Goal: Task Accomplishment & Management: Manage account settings

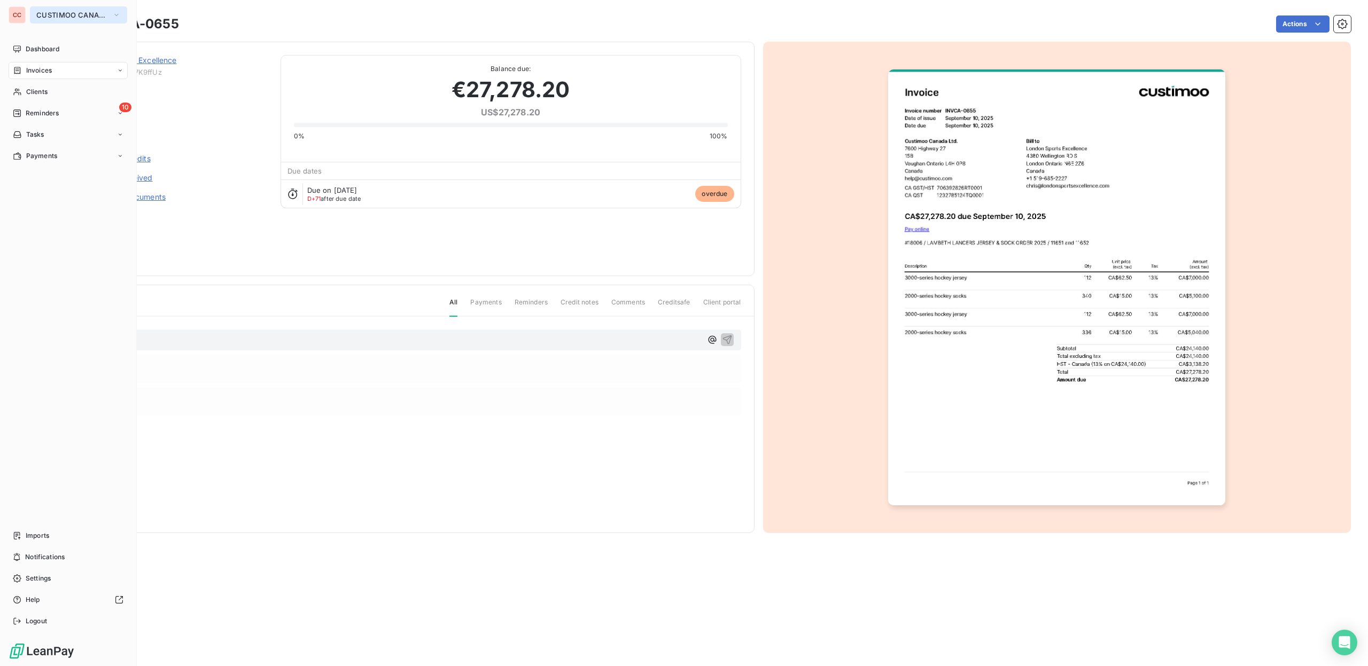
click at [65, 18] on span "CUSTIMOO CANADA" at bounding box center [72, 15] width 72 height 9
click at [106, 74] on span "CUSTIMOO" at bounding box center [98, 69] width 95 height 11
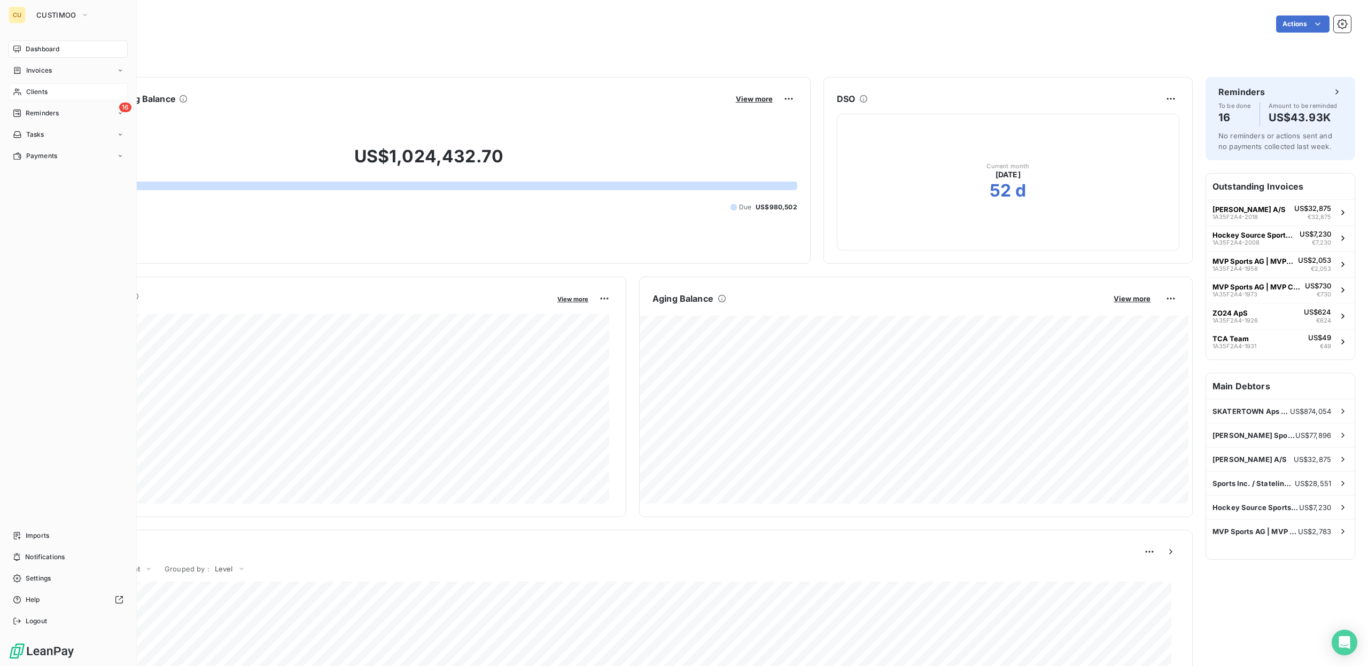
click at [52, 91] on div "Clients" at bounding box center [68, 91] width 119 height 17
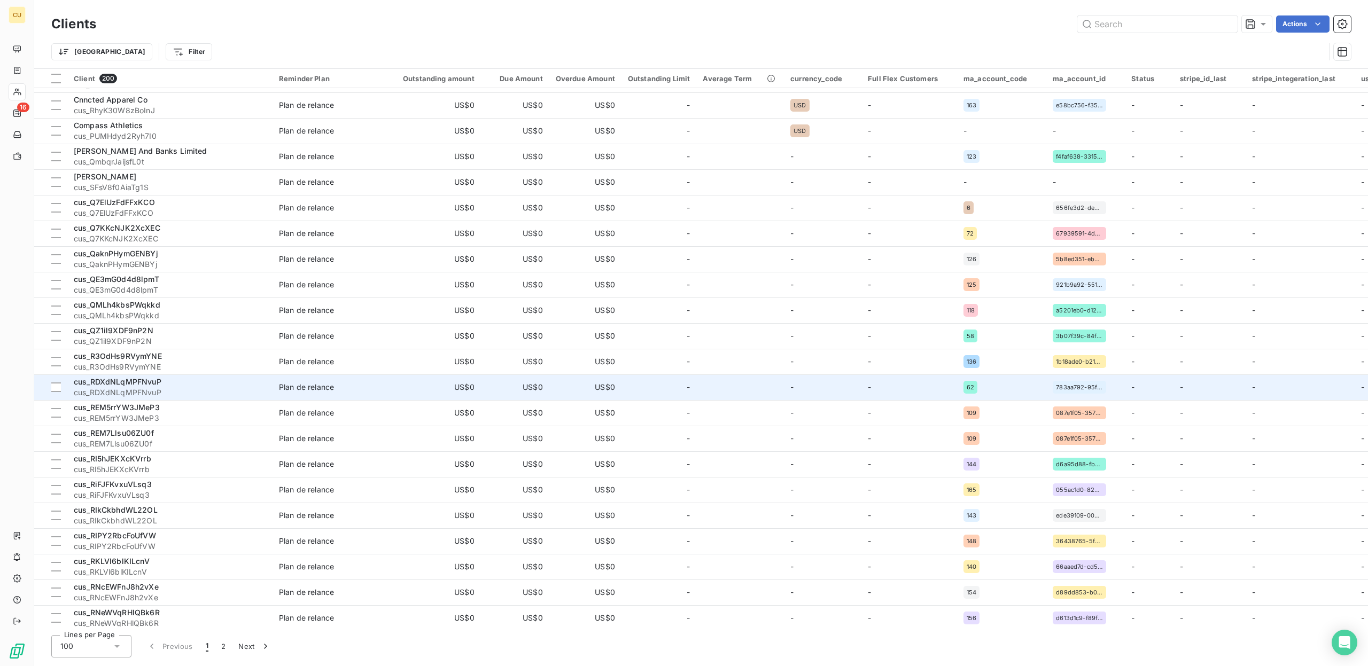
scroll to position [2031, 0]
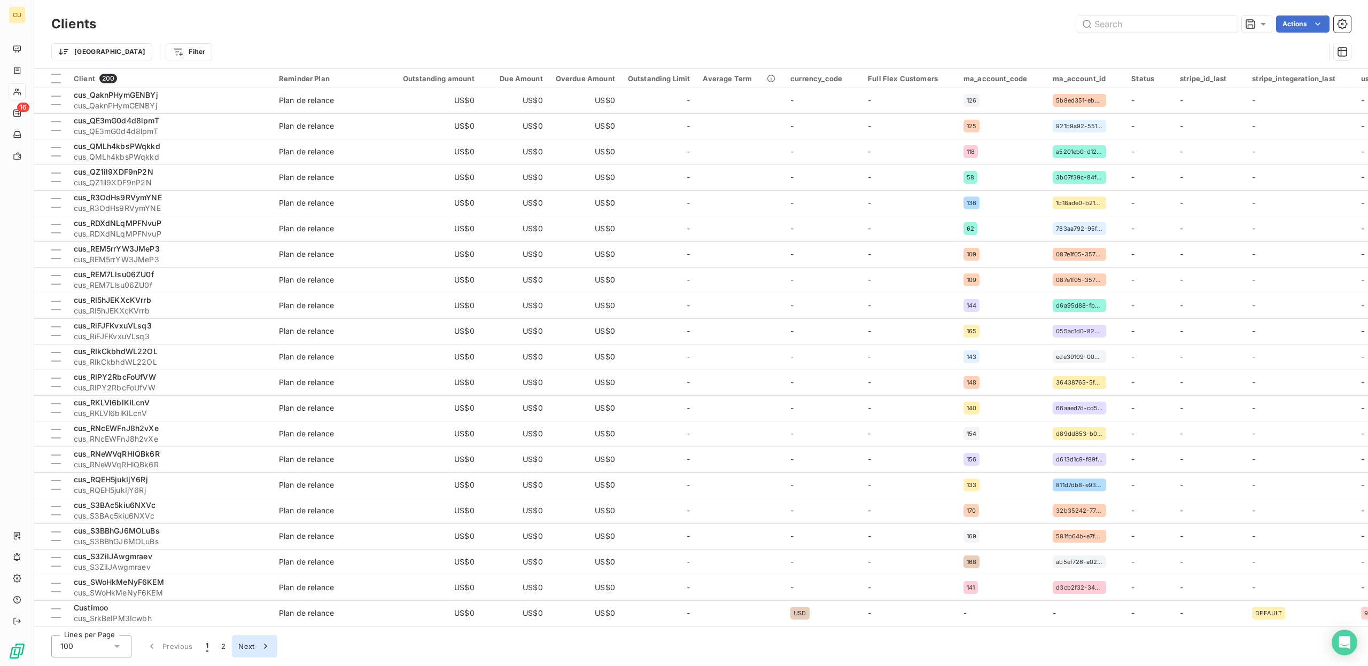
click at [252, 653] on button "Next" at bounding box center [254, 646] width 45 height 22
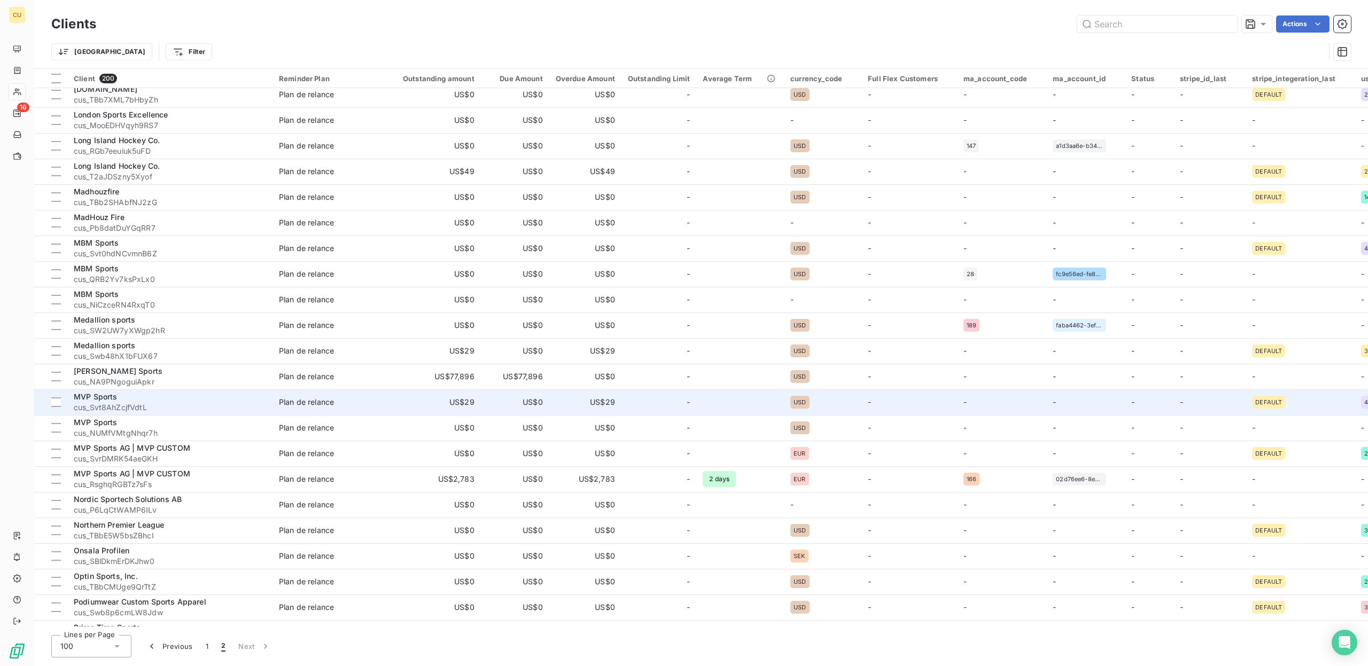
scroll to position [855, 0]
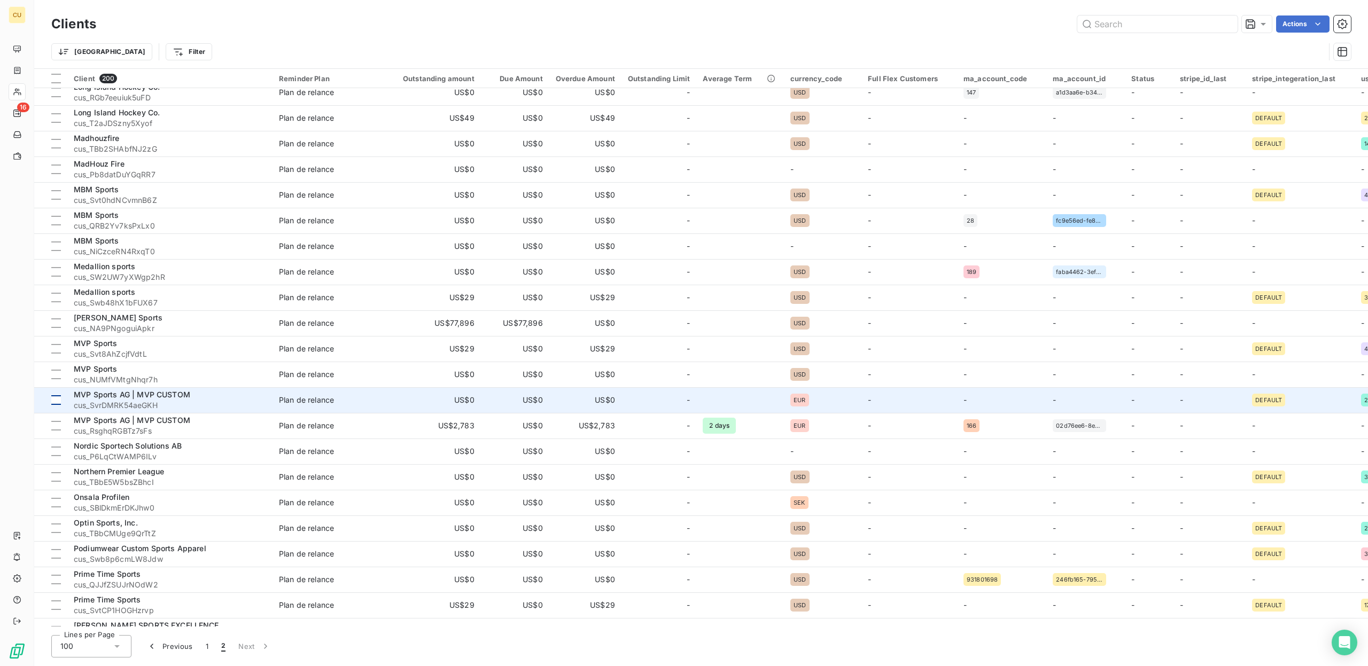
click at [51, 404] on div at bounding box center [56, 401] width 10 height 10
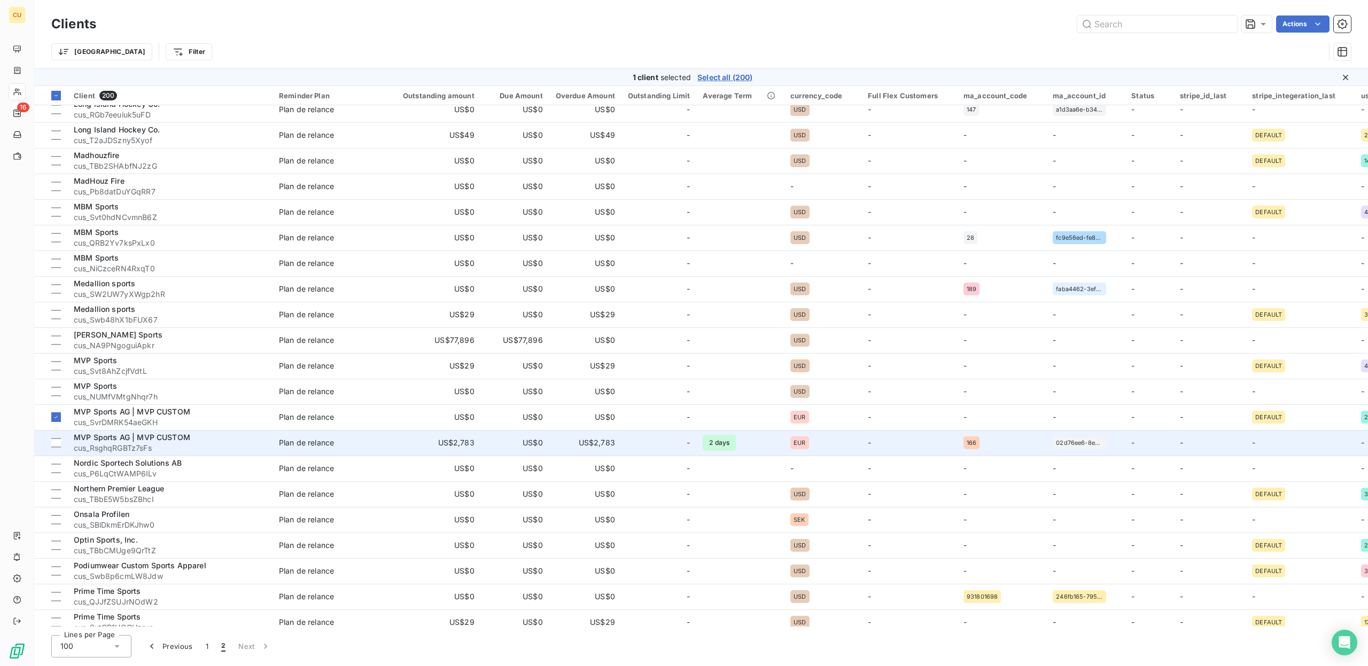
drag, startPoint x: 54, startPoint y: 436, endPoint x: 135, endPoint y: 444, distance: 81.1
click at [55, 436] on td at bounding box center [50, 443] width 33 height 26
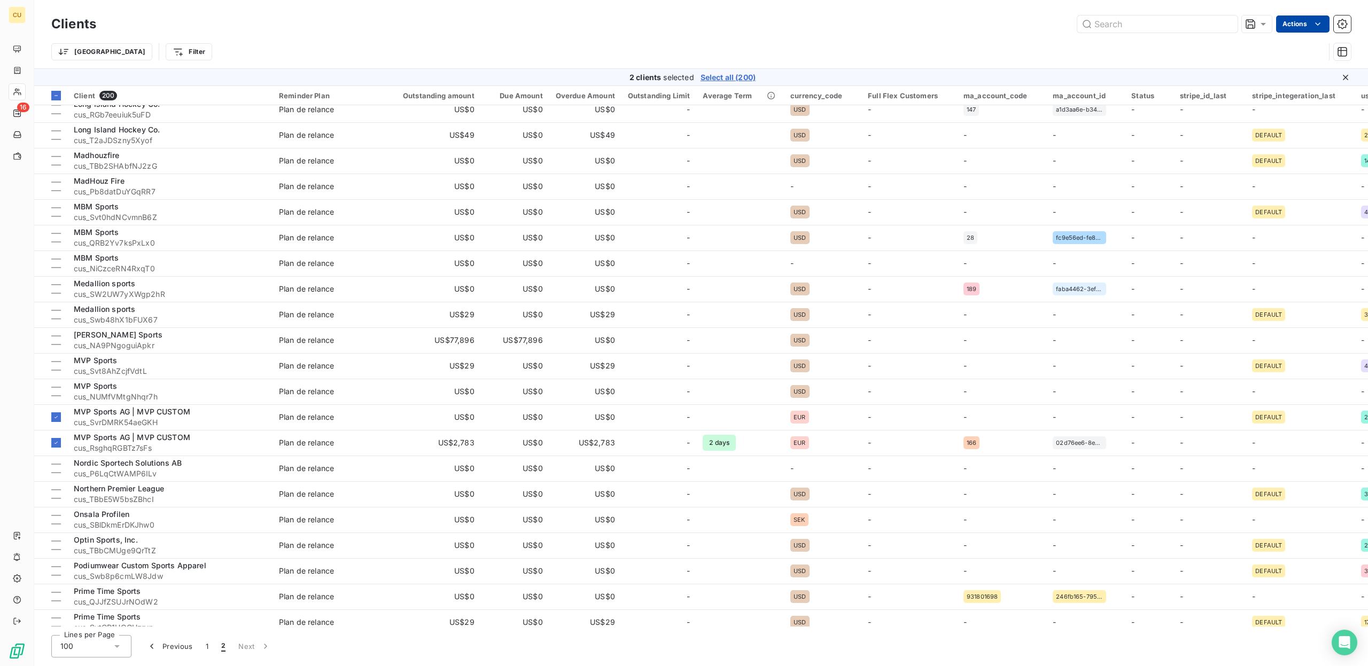
click at [1323, 19] on html "CU 16 Clients Actions Trier Filter 2 clients selected Select all (200) Client 2…" at bounding box center [684, 333] width 1368 height 666
click at [865, 35] on html "CU 16 Clients Actions Change the reminder plan (2 clients) Client Properties Vi…" at bounding box center [684, 333] width 1368 height 666
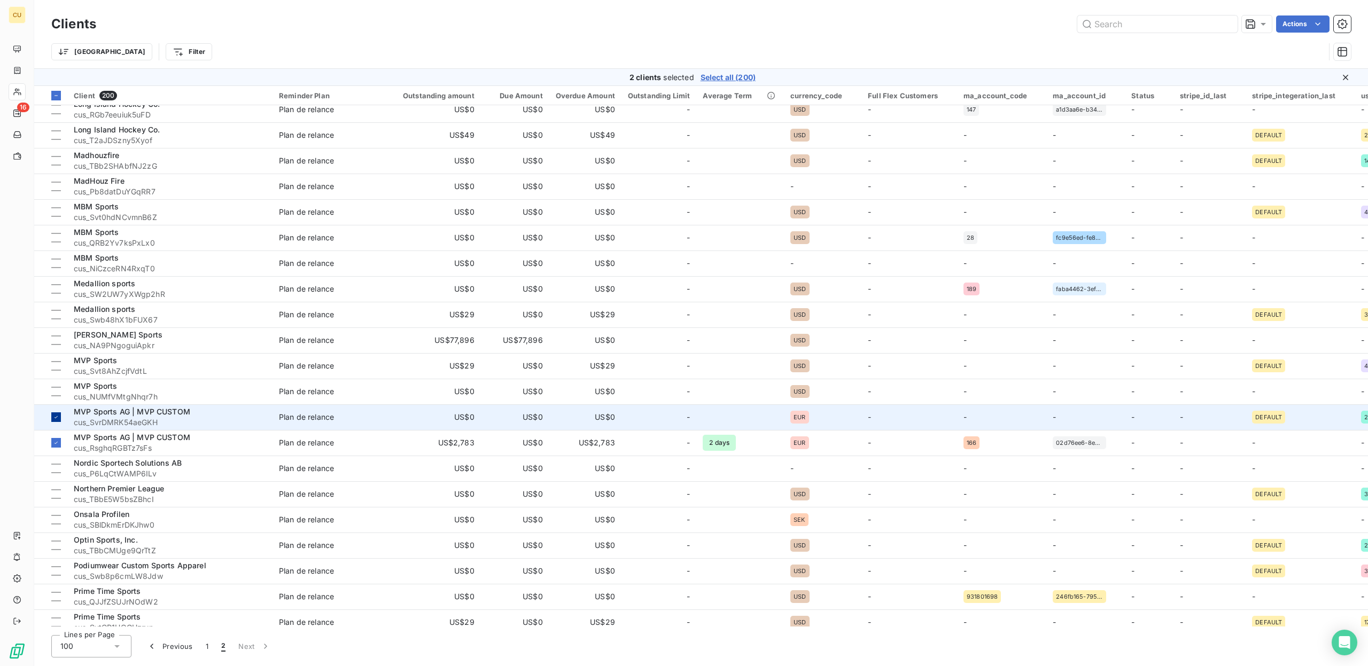
click at [50, 416] on td at bounding box center [50, 418] width 33 height 26
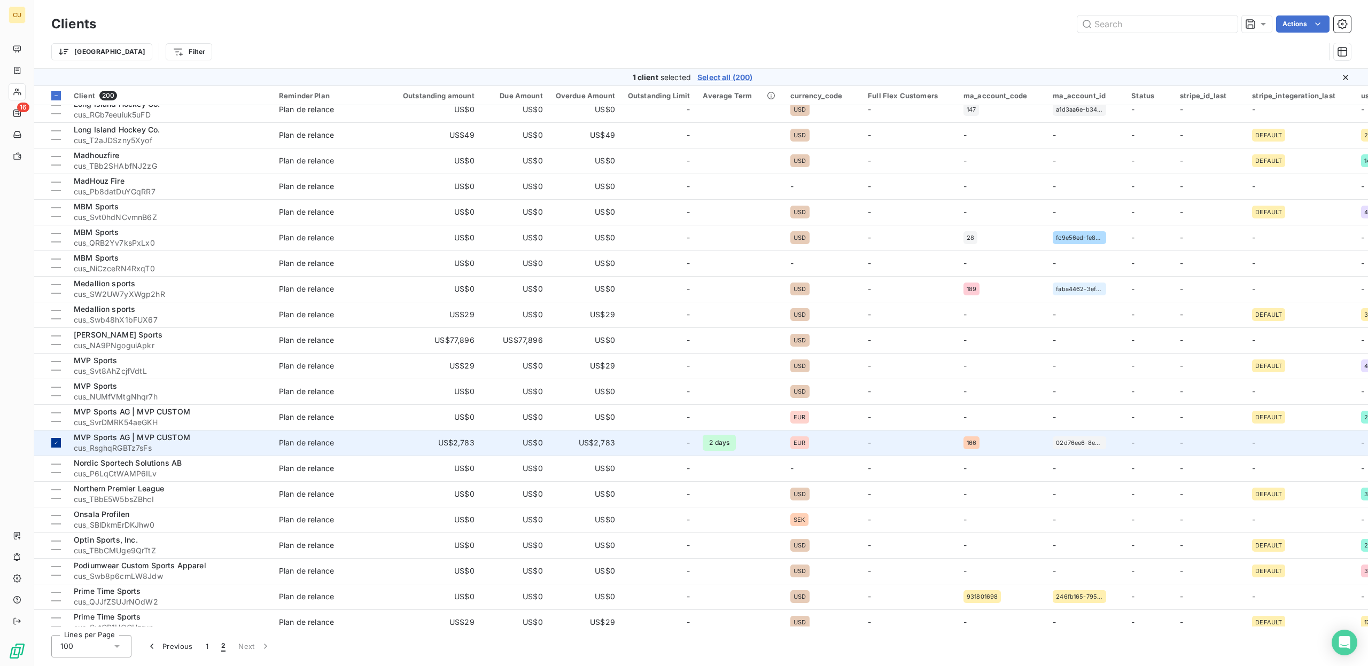
click at [56, 445] on icon at bounding box center [56, 443] width 6 height 6
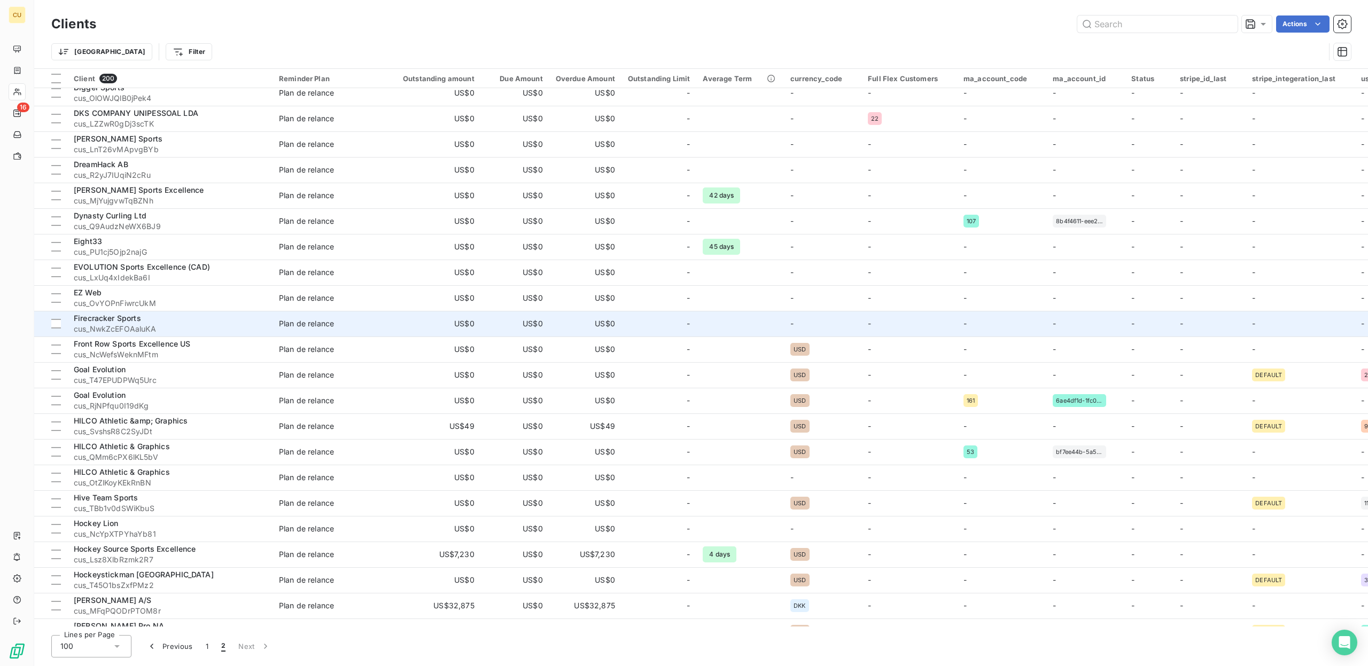
scroll to position [0, 0]
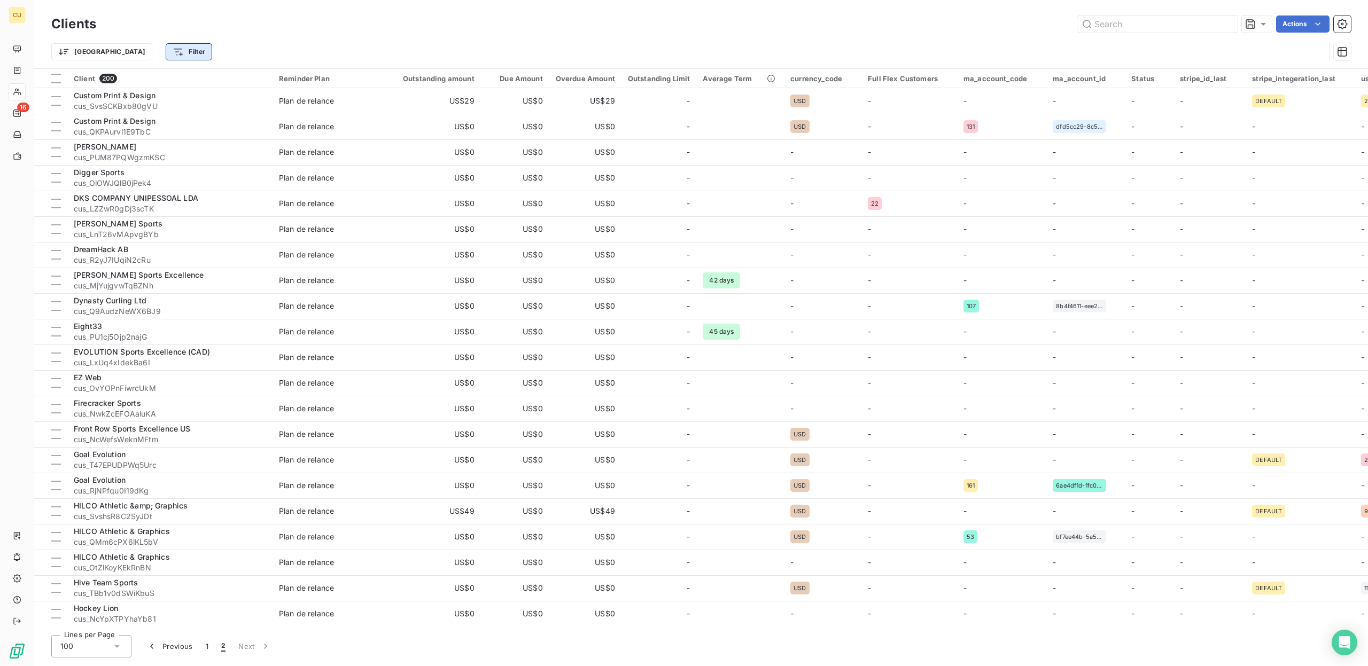
click at [144, 50] on html "CU 16 Clients Actions Trier Filter Client 200 Reminder Plan Outstanding amount …" at bounding box center [684, 333] width 1368 height 666
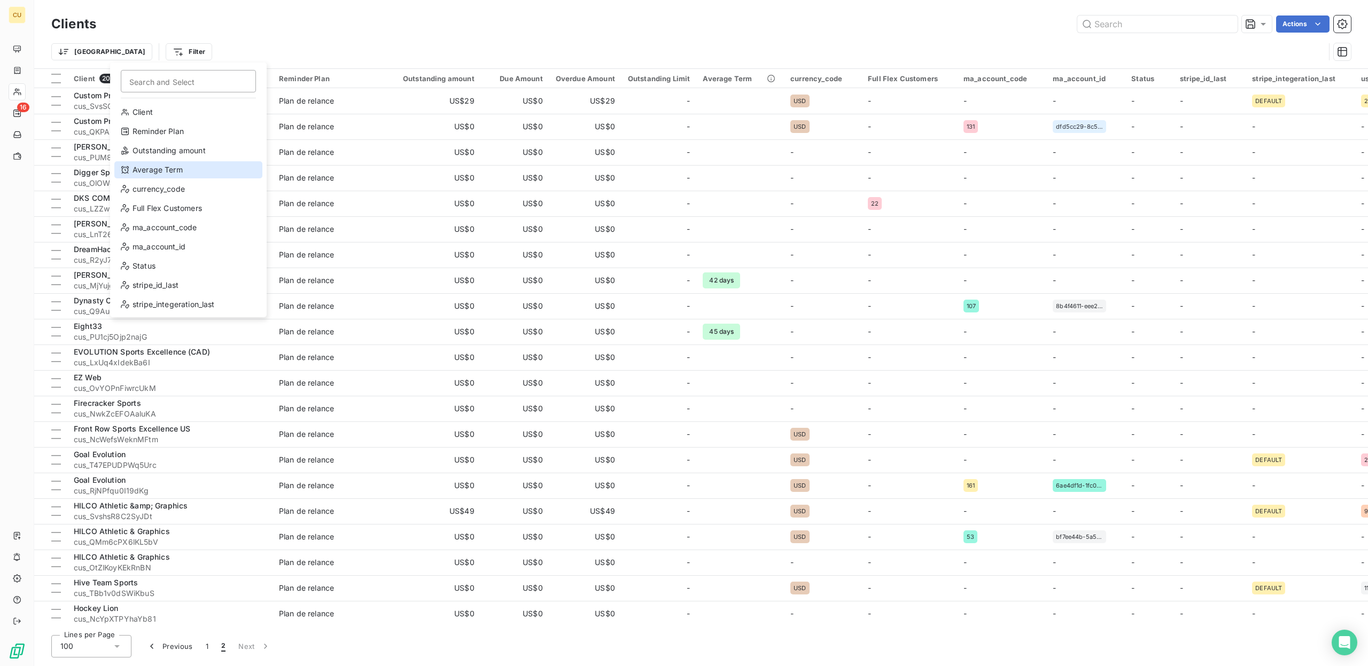
scroll to position [19, 0]
click at [162, 247] on div "Status" at bounding box center [188, 246] width 148 height 17
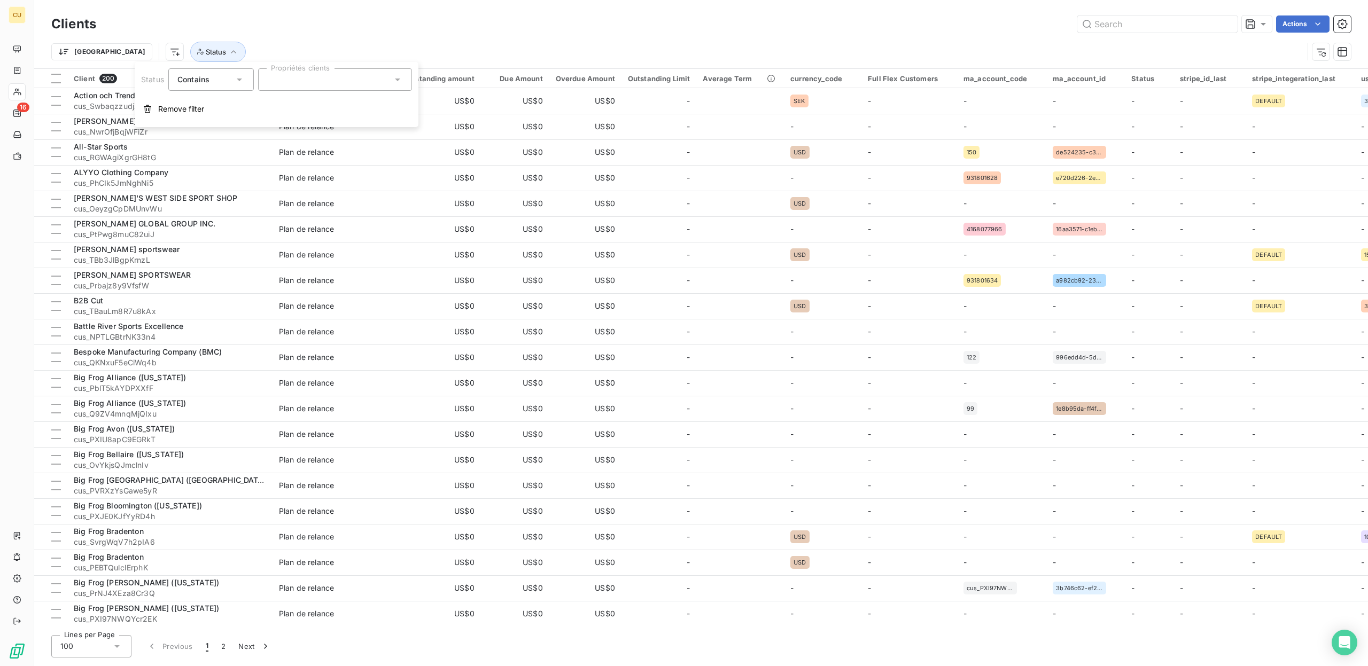
click at [418, 15] on div "Clients Actions" at bounding box center [701, 24] width 1300 height 22
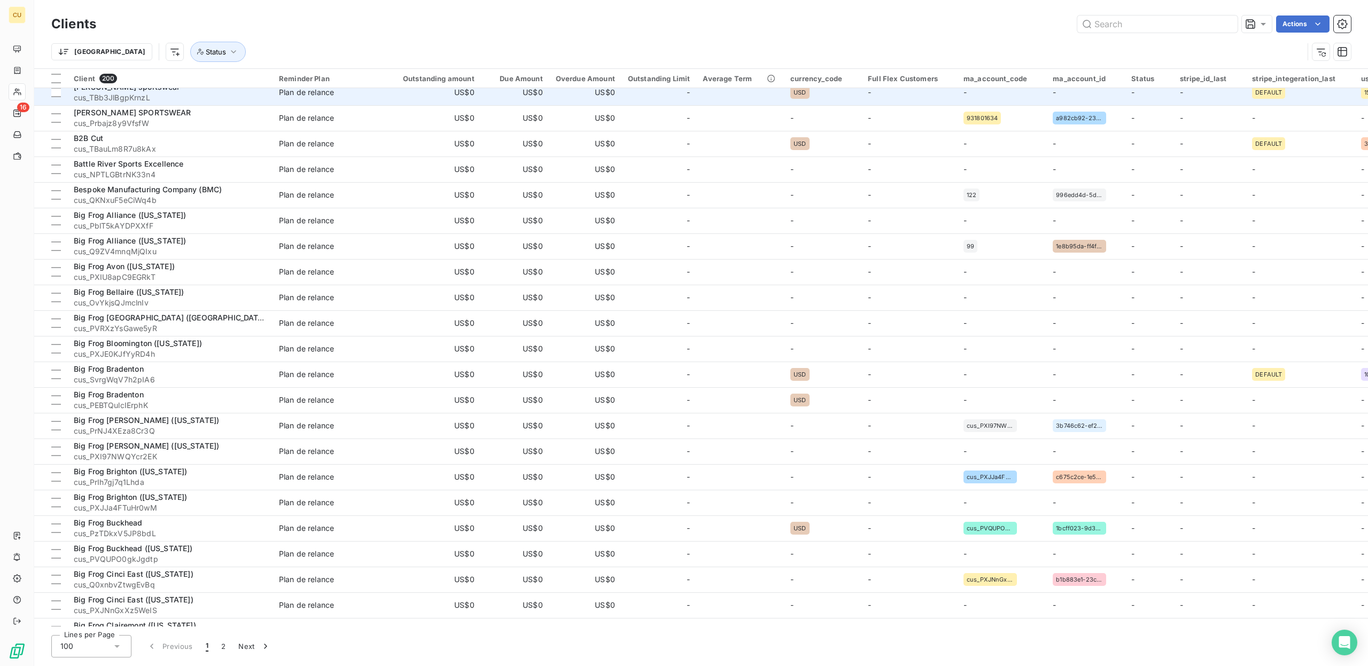
scroll to position [0, 0]
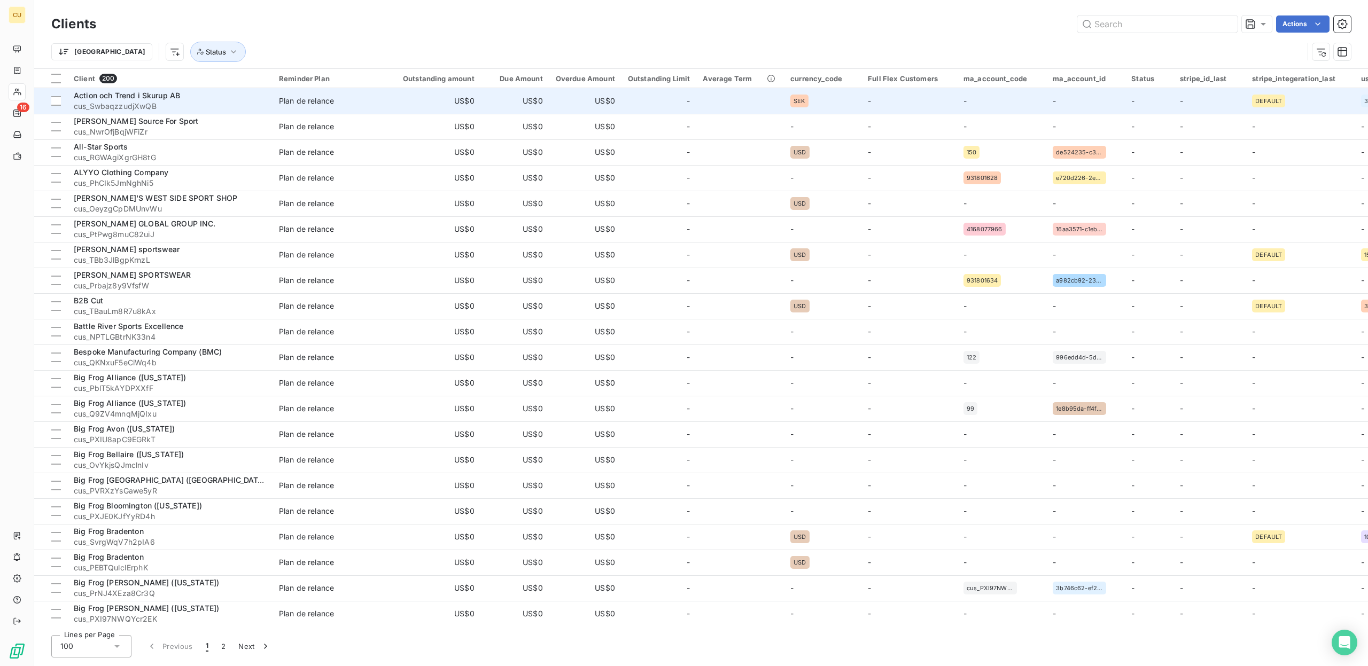
click at [1125, 102] on td "-" at bounding box center [1149, 101] width 49 height 26
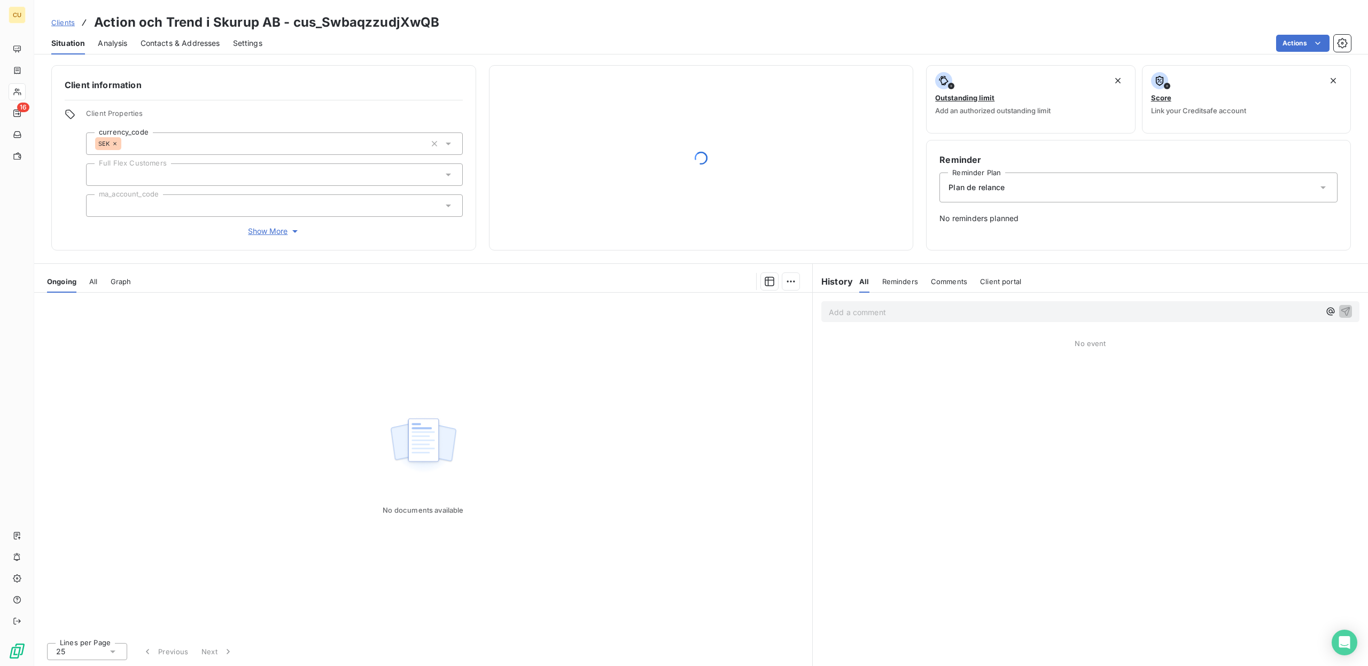
click at [288, 234] on span "Show More" at bounding box center [274, 231] width 52 height 11
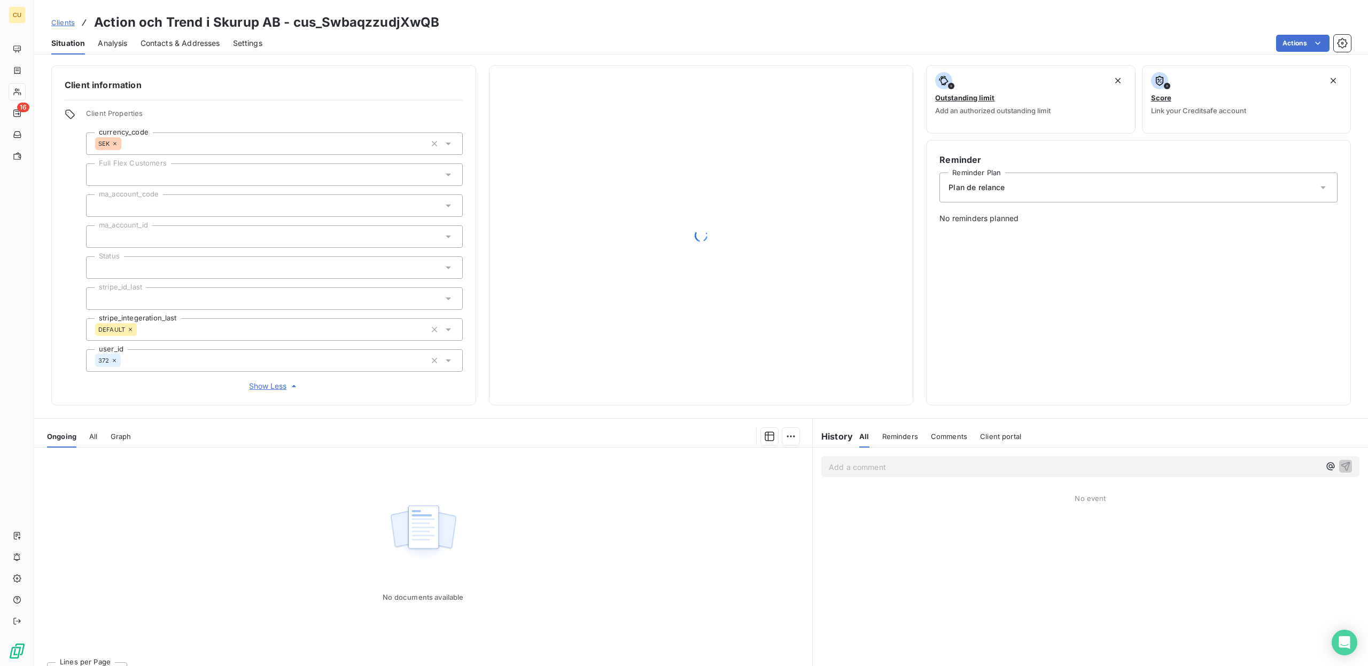
click at [453, 268] on div at bounding box center [274, 268] width 377 height 22
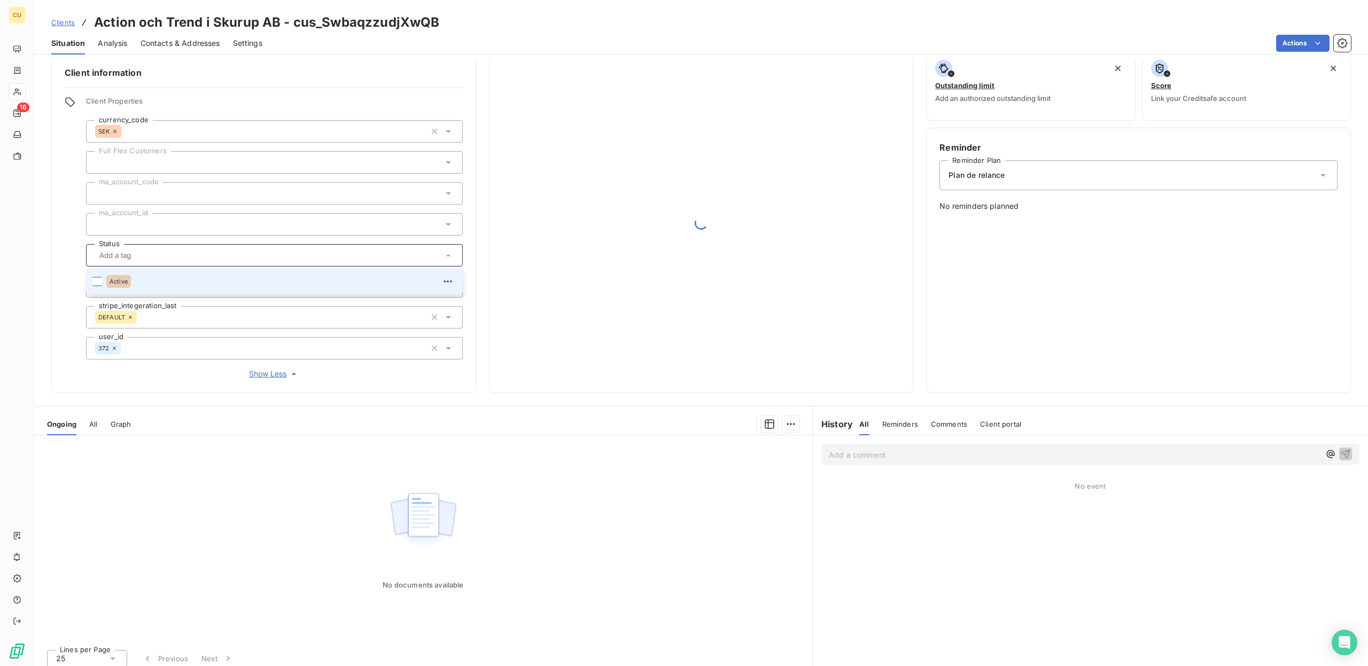
scroll to position [19, 0]
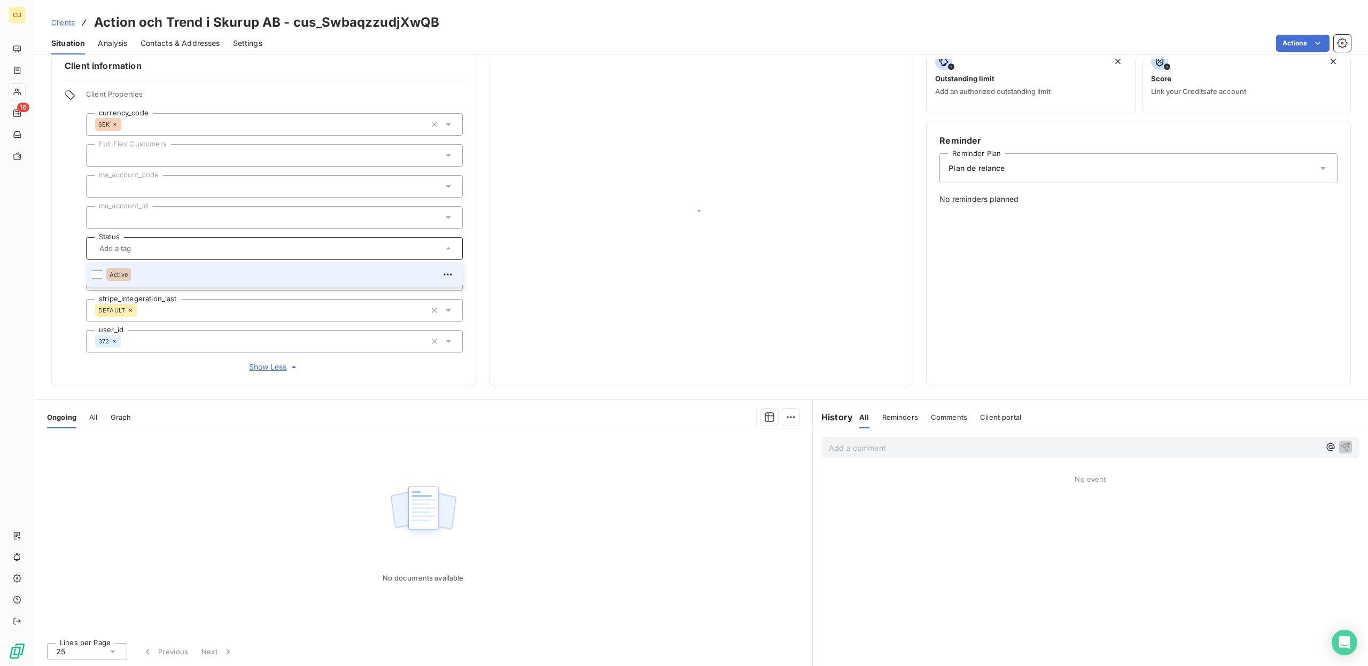
click at [448, 247] on icon at bounding box center [448, 248] width 11 height 11
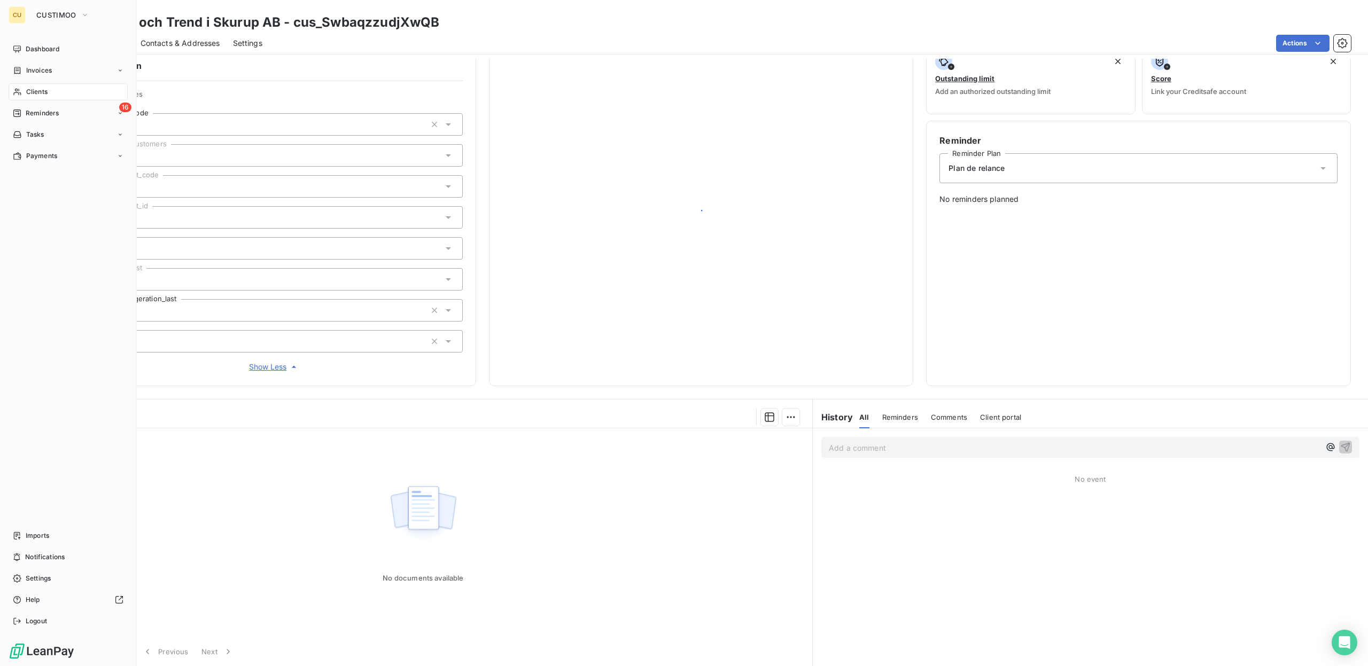
click at [46, 97] on div "Clients" at bounding box center [68, 91] width 119 height 17
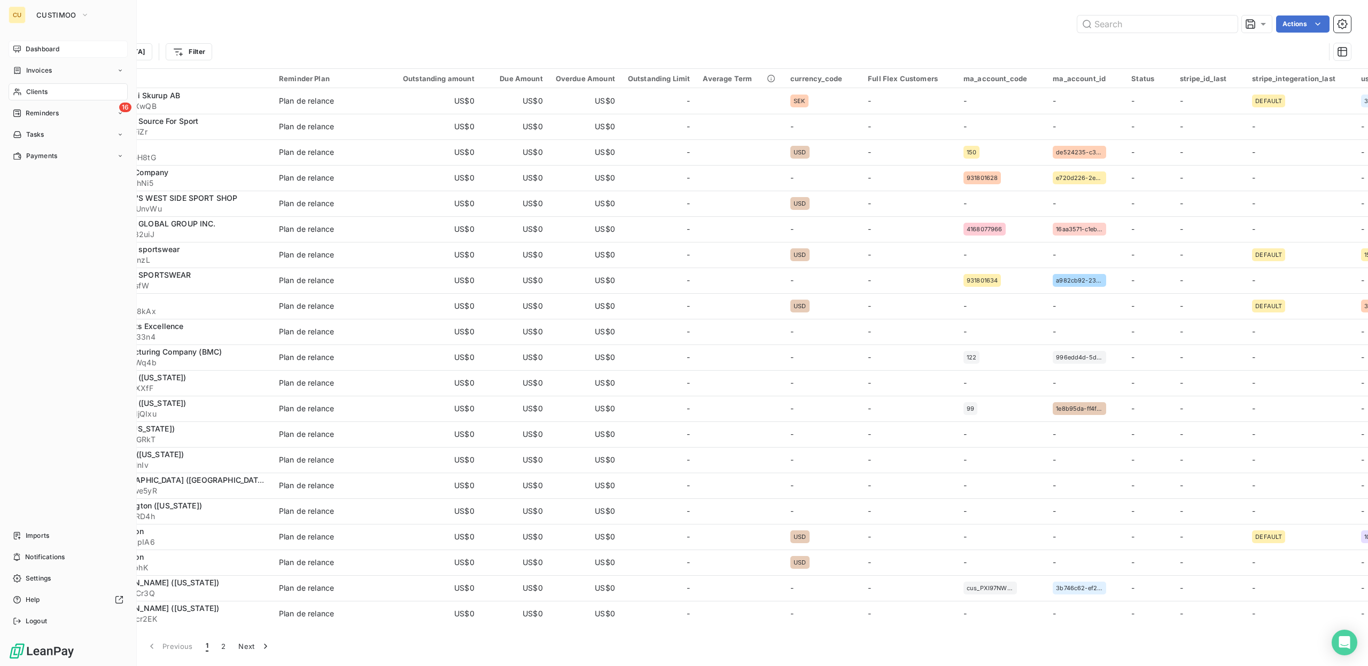
click at [25, 52] on div "Dashboard" at bounding box center [68, 49] width 119 height 17
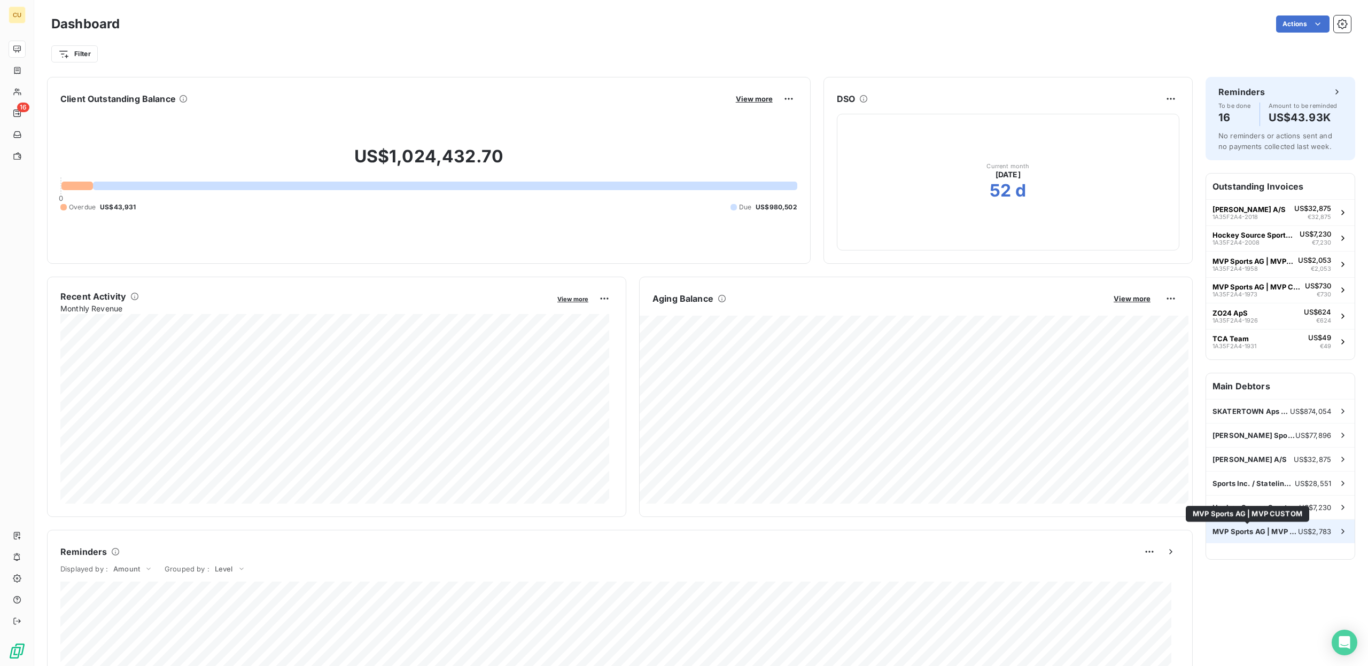
click at [1232, 532] on span "MVP Sports AG | MVP CUSTOM" at bounding box center [1256, 532] width 86 height 9
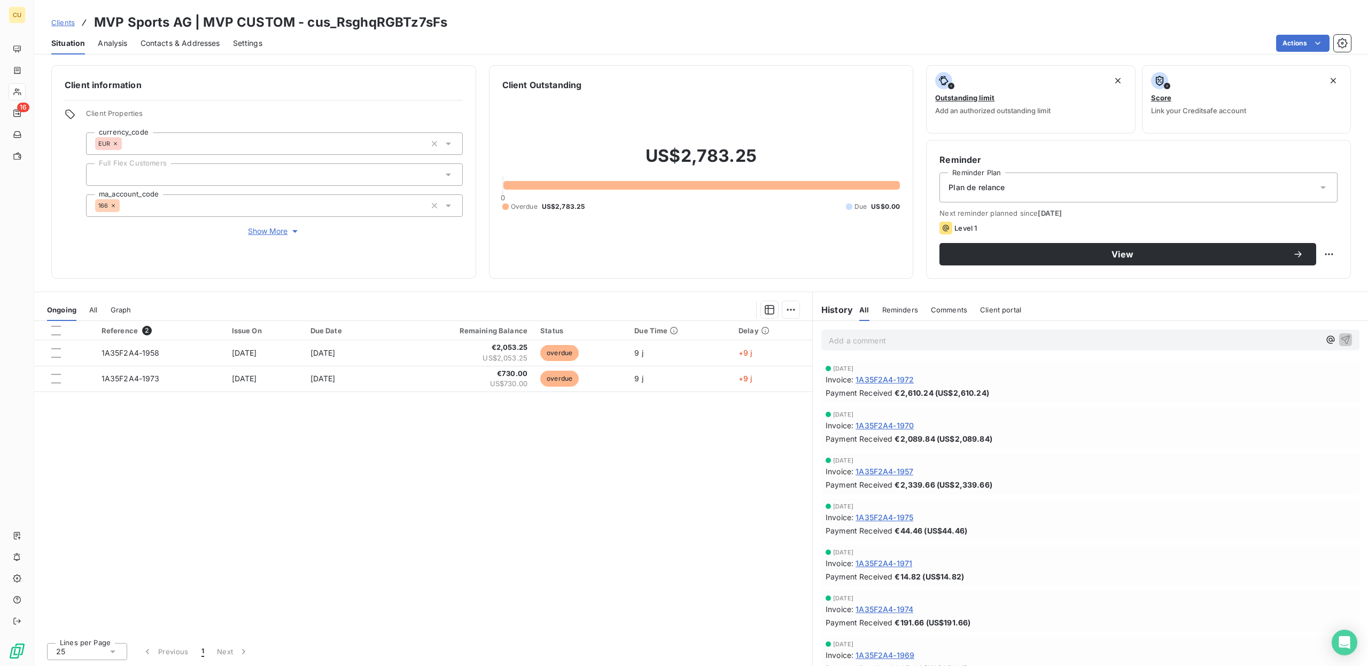
click at [118, 49] on div "Analysis" at bounding box center [112, 43] width 29 height 22
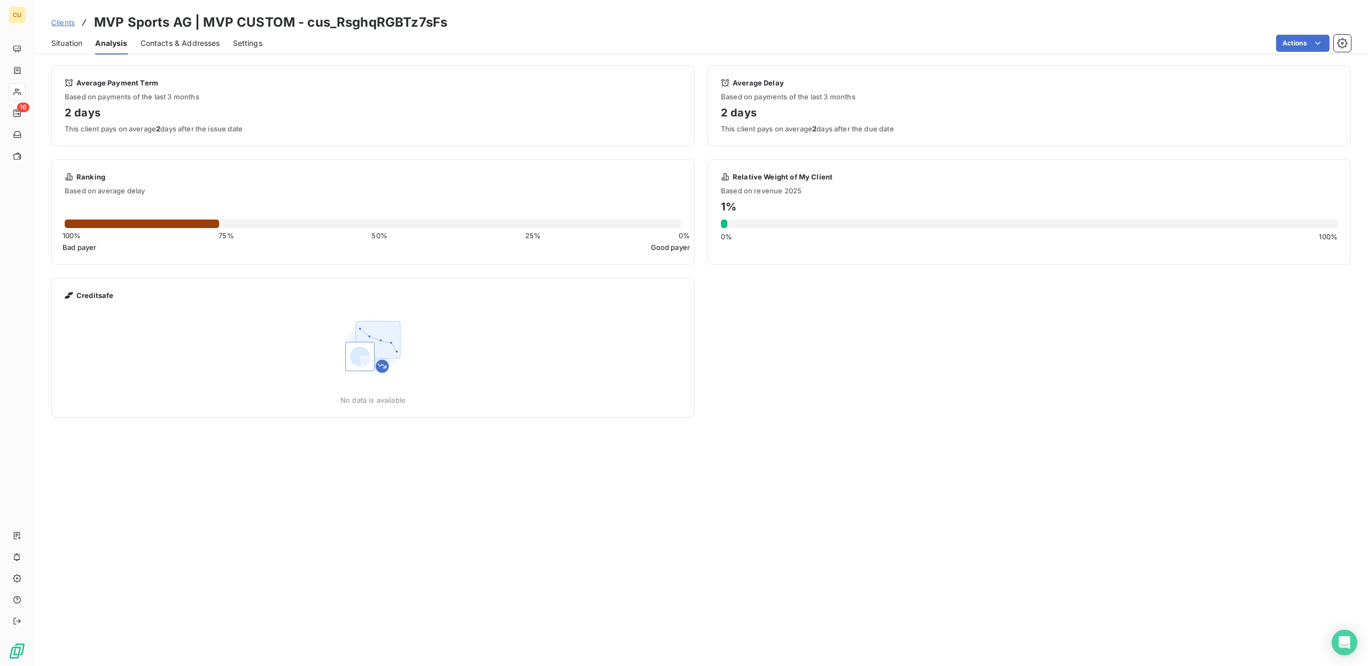
click at [84, 49] on div "Situation Analysis Contacts & Addresses Settings Actions" at bounding box center [701, 43] width 1334 height 22
click at [70, 44] on span "Situation" at bounding box center [66, 43] width 31 height 11
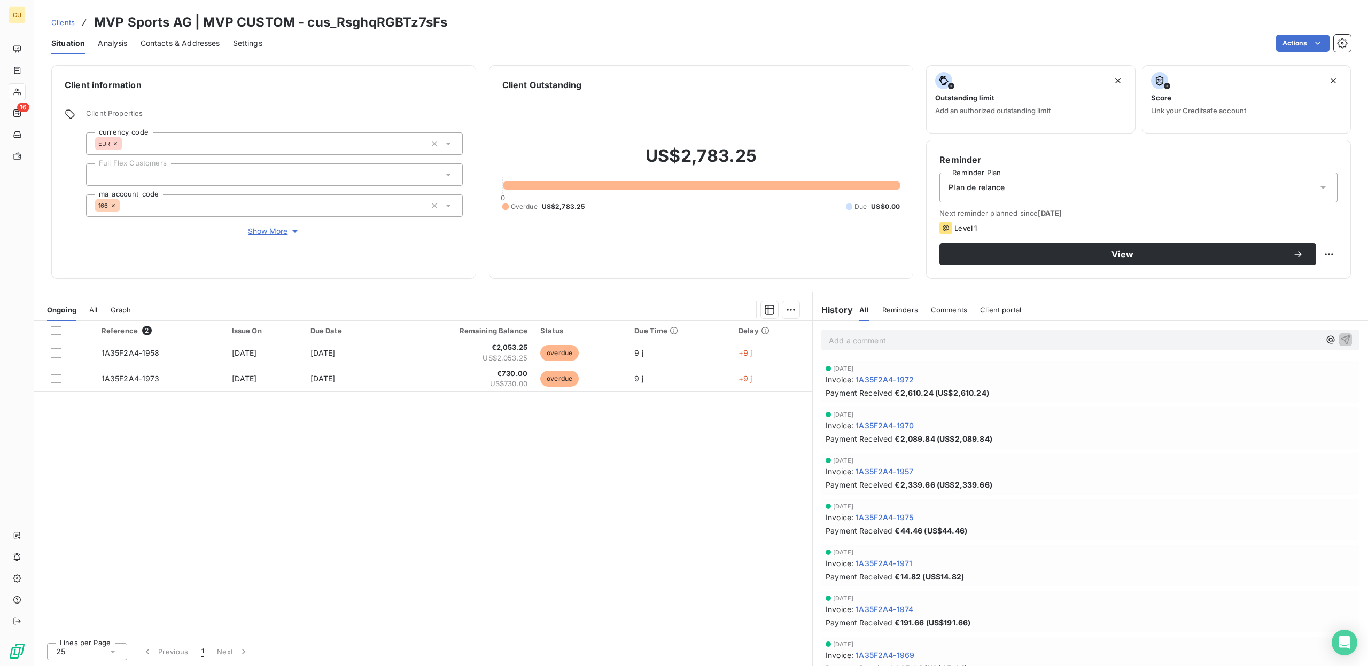
click at [1127, 190] on div "Plan de relance" at bounding box center [1139, 188] width 398 height 30
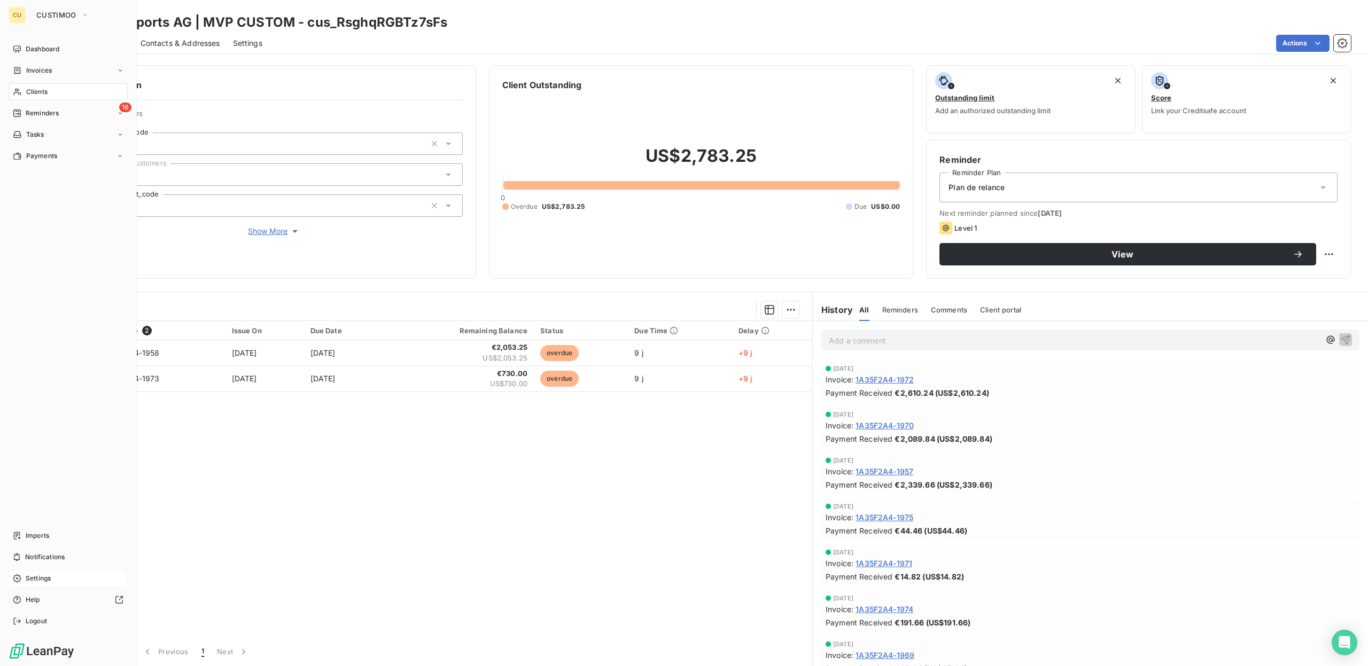
click at [43, 580] on span "Settings" at bounding box center [38, 579] width 25 height 10
click at [50, 114] on span "Reminders" at bounding box center [42, 113] width 33 height 10
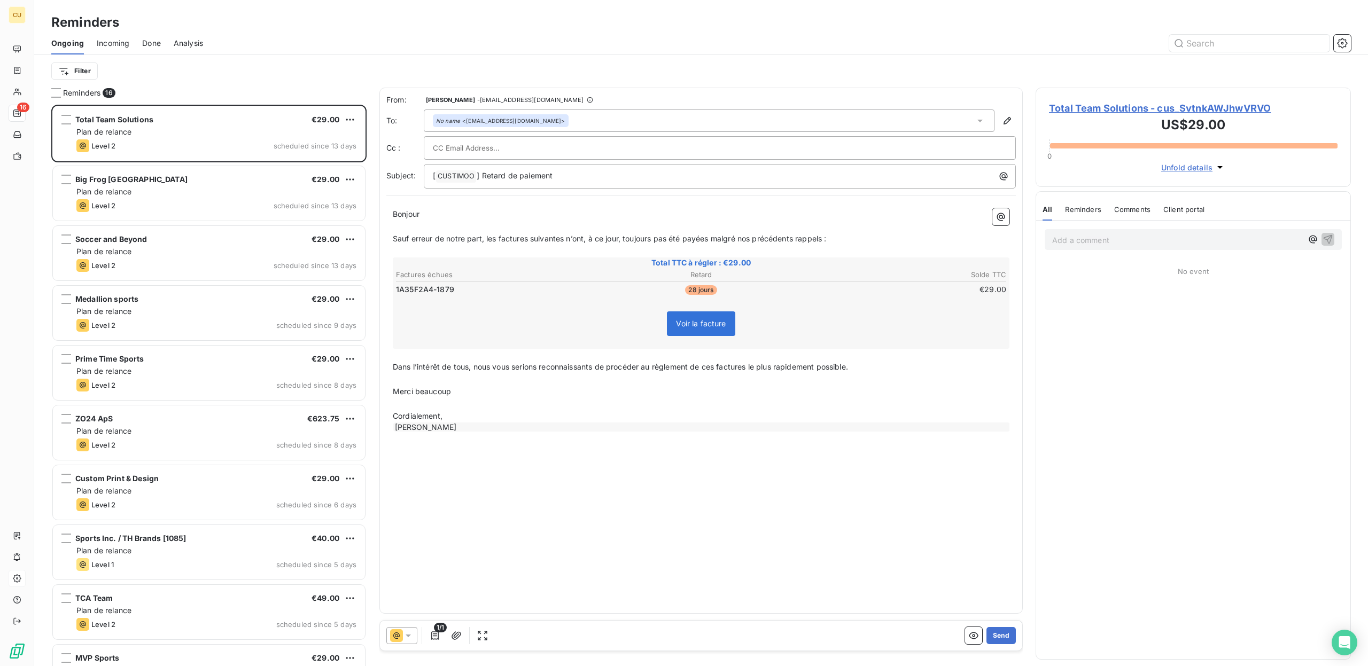
click at [108, 45] on span "Incoming" at bounding box center [113, 43] width 33 height 11
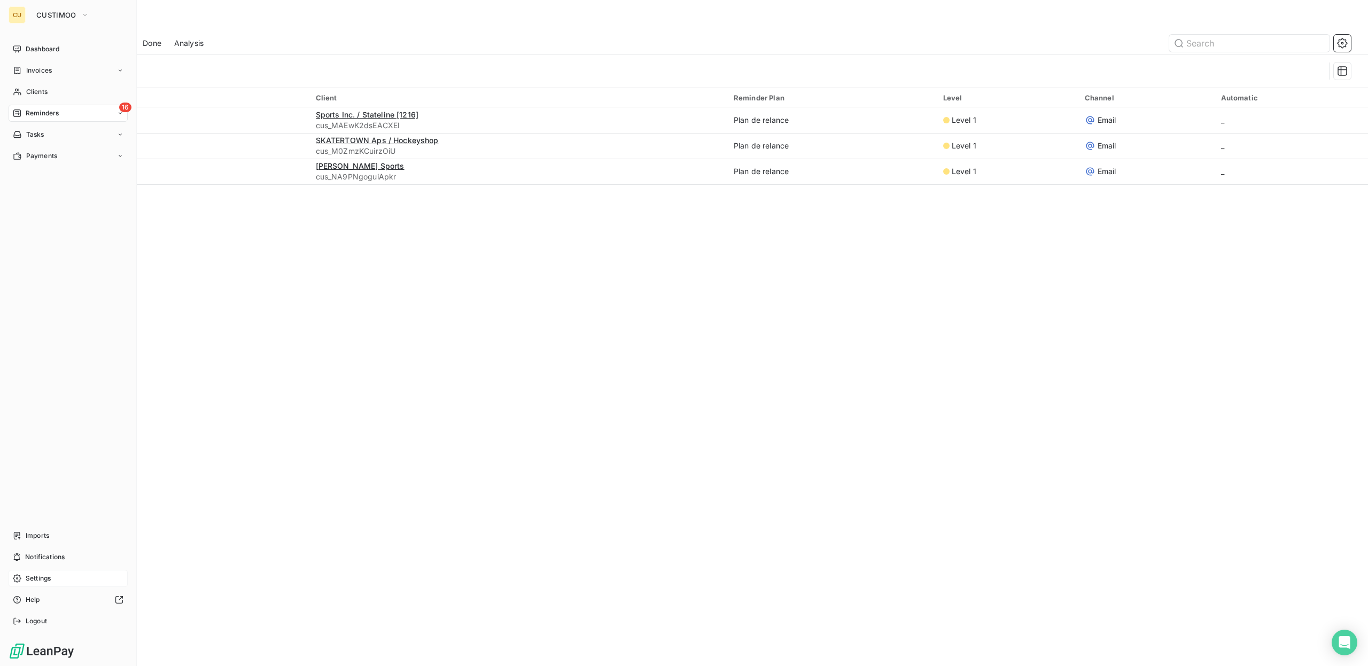
click at [33, 577] on span "Settings" at bounding box center [38, 579] width 25 height 10
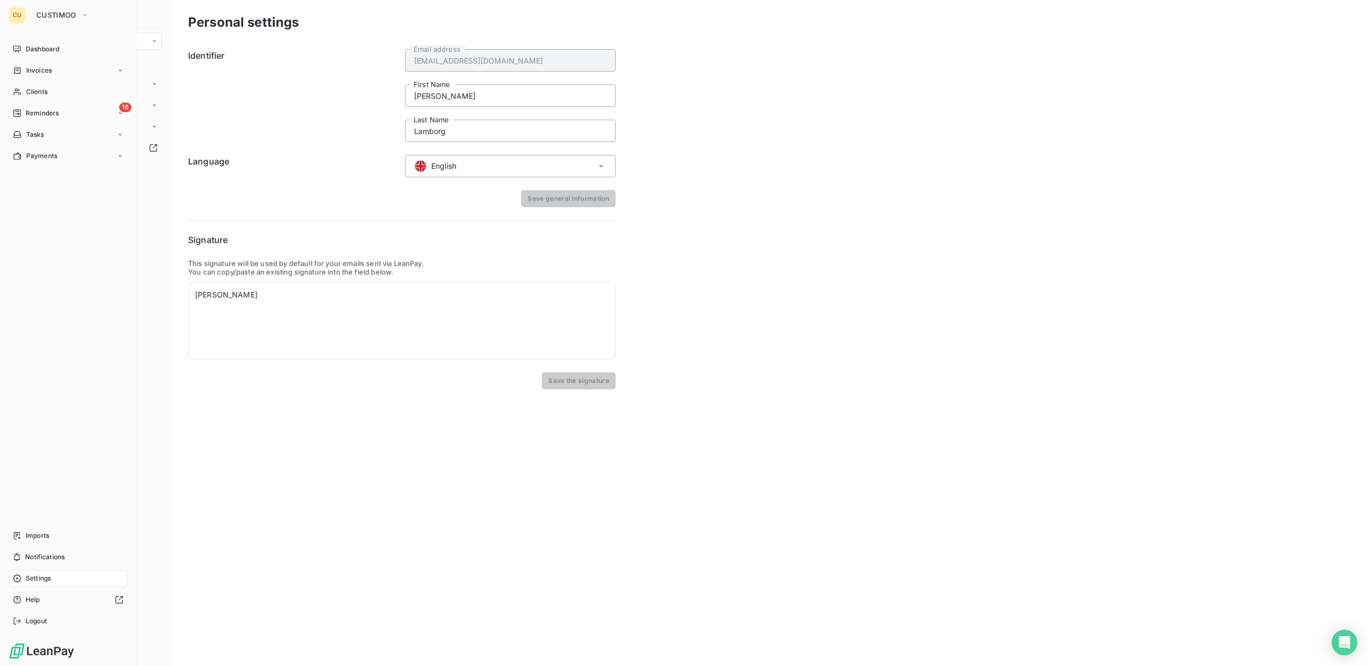
click at [33, 577] on span "Settings" at bounding box center [38, 579] width 25 height 10
click at [33, 51] on span "Dashboard" at bounding box center [43, 49] width 34 height 10
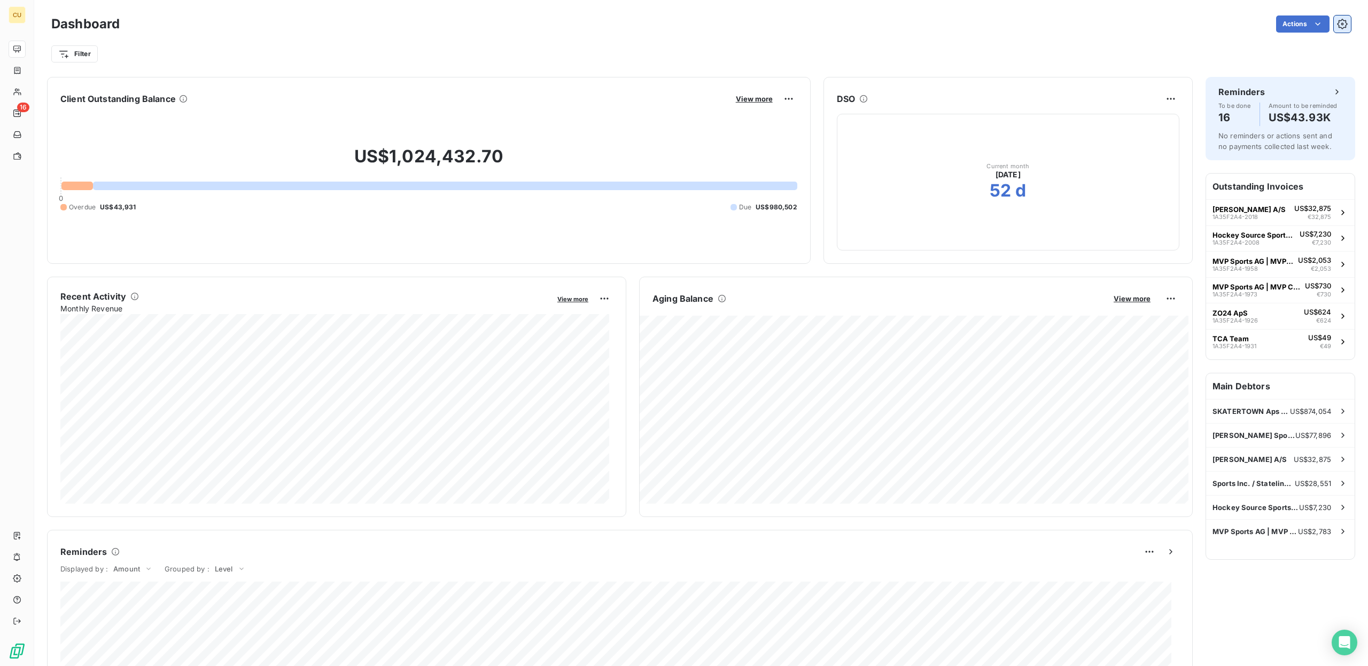
click at [1337, 25] on icon "button" at bounding box center [1342, 24] width 11 height 11
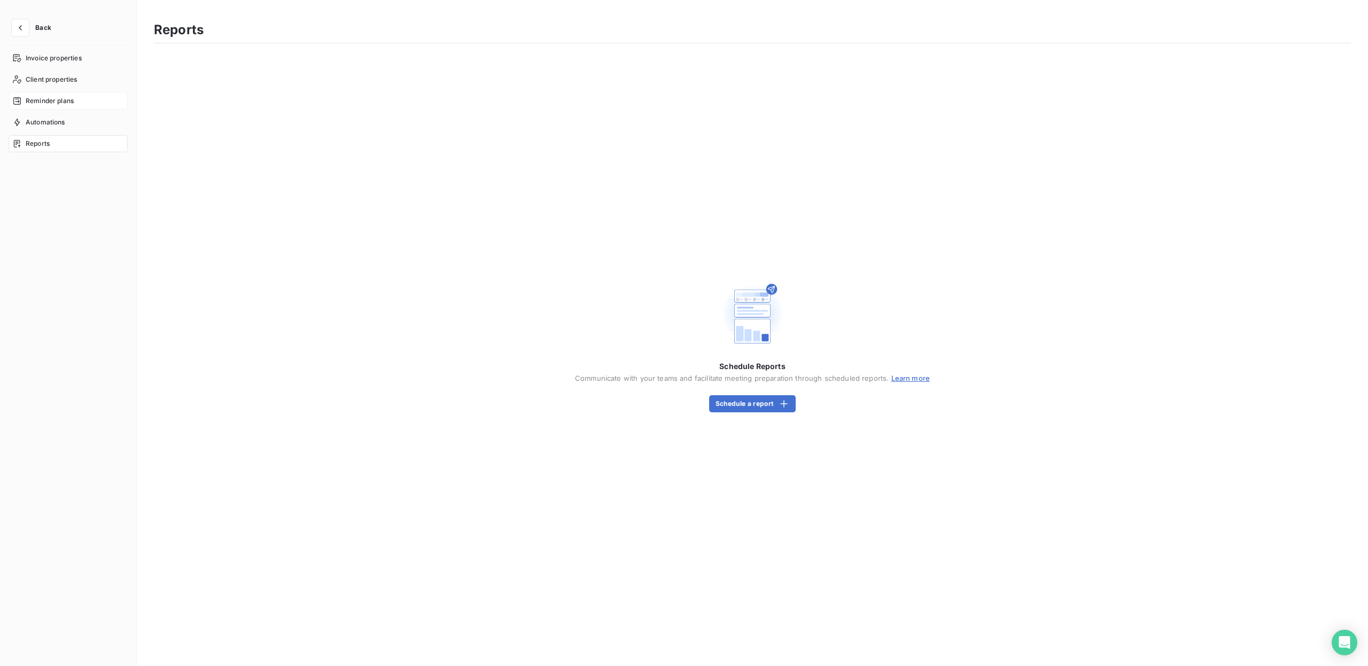
click at [62, 97] on span "Reminder plans" at bounding box center [50, 101] width 48 height 10
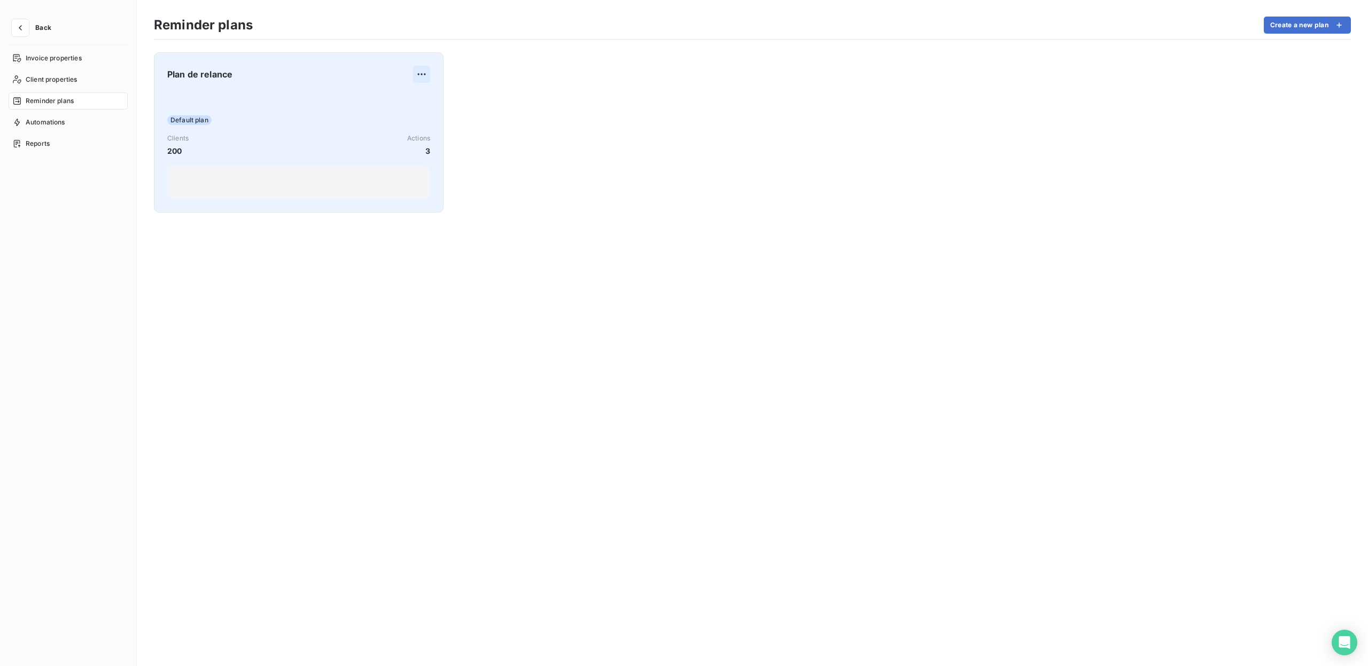
click at [421, 70] on html "Back Invoice properties Client properties Reminder plans Automations Reports Re…" at bounding box center [684, 333] width 1368 height 666
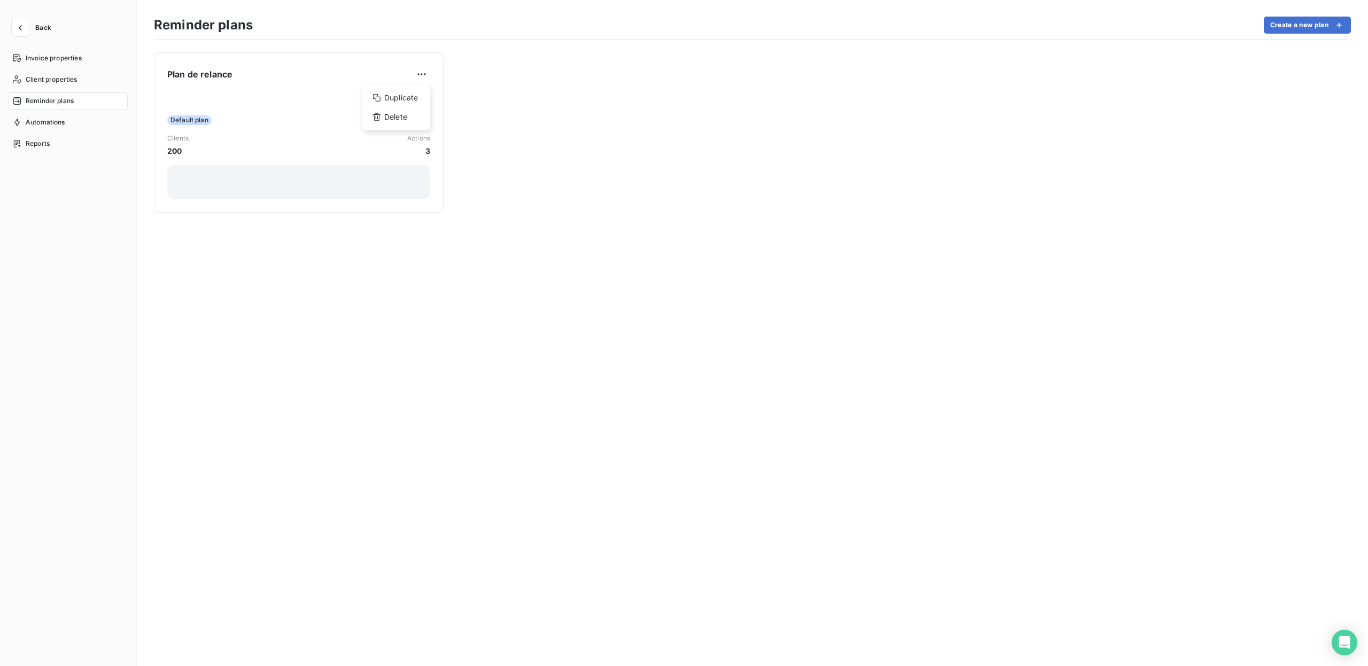
click at [260, 125] on html "Back Invoice properties Client properties Reminder plans Automations Reports Re…" at bounding box center [684, 333] width 1368 height 666
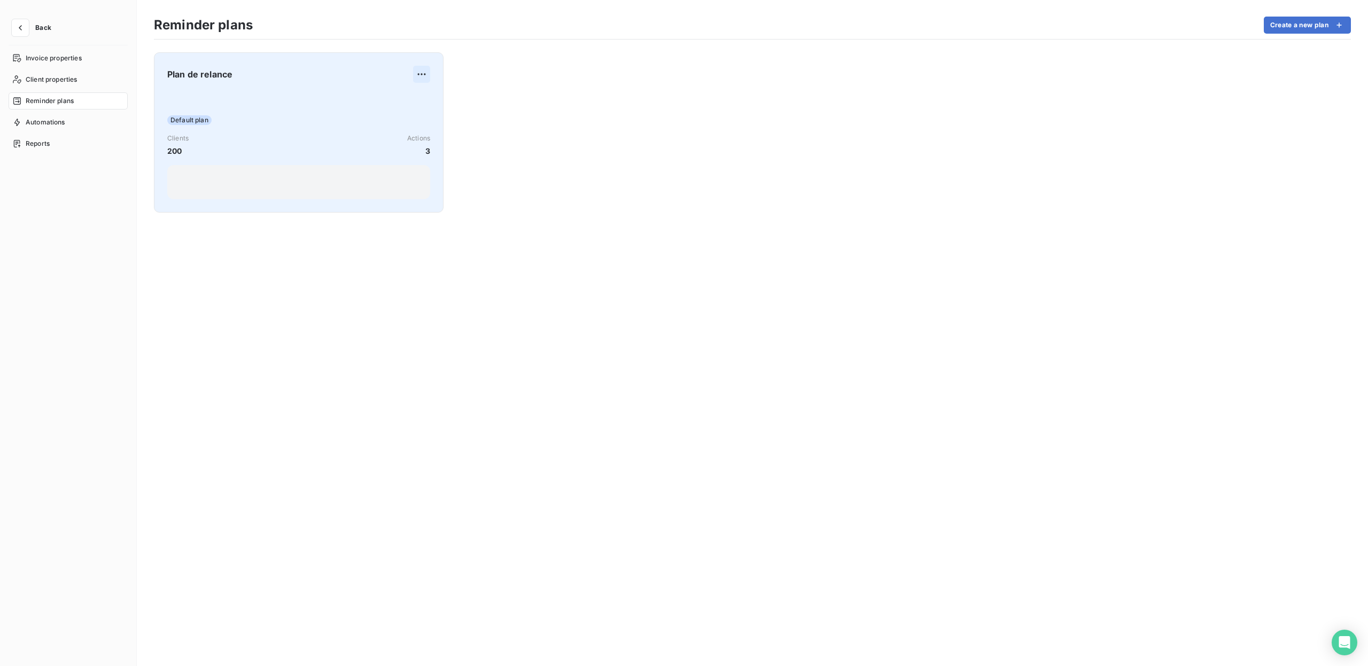
click at [428, 72] on html "Back Invoice properties Client properties Reminder plans Automations Reports Re…" at bounding box center [684, 333] width 1368 height 666
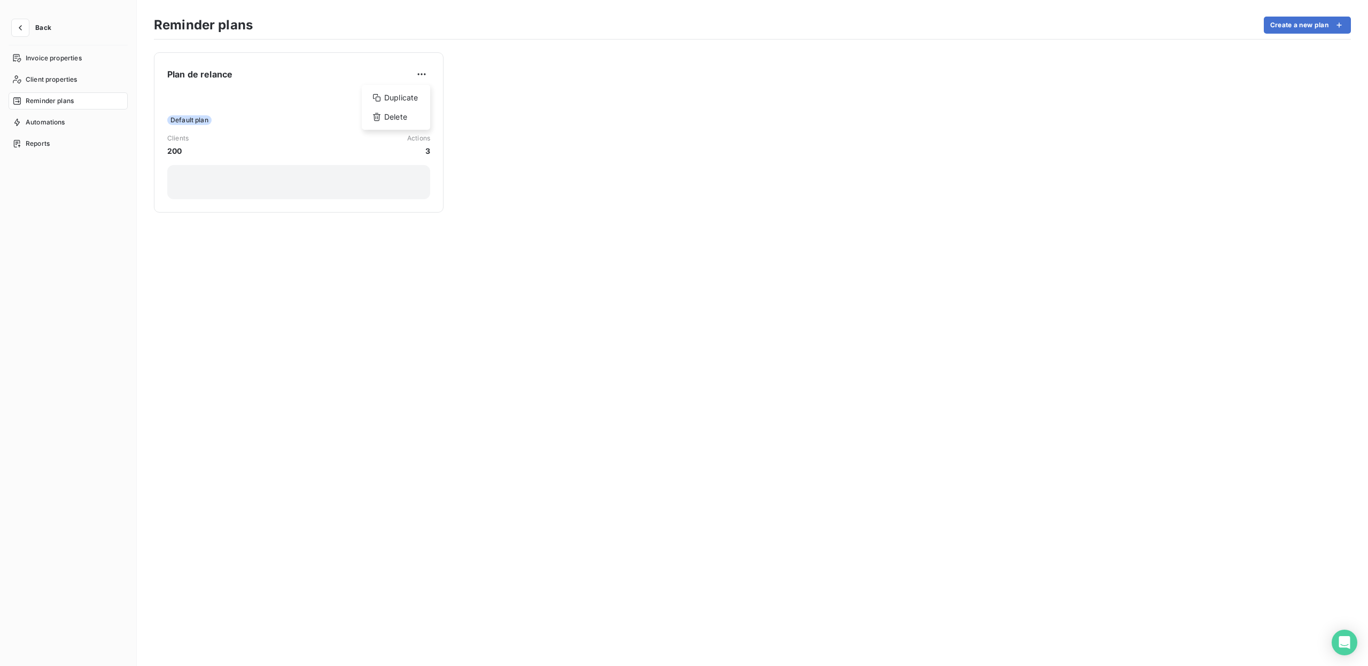
click at [367, 76] on html "Back Invoice properties Client properties Reminder plans Automations Reports Re…" at bounding box center [684, 333] width 1368 height 666
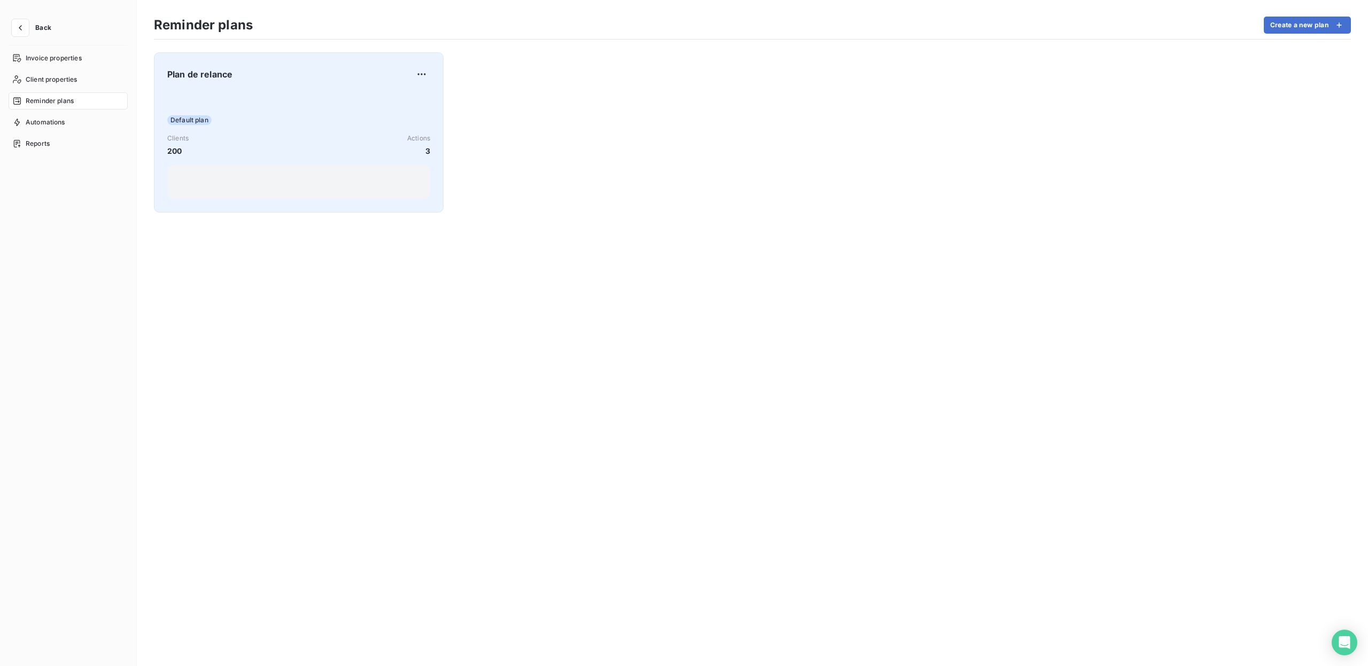
click at [208, 83] on div "Plan de relance Default plan Clients 200 Actions 3" at bounding box center [298, 133] width 263 height 134
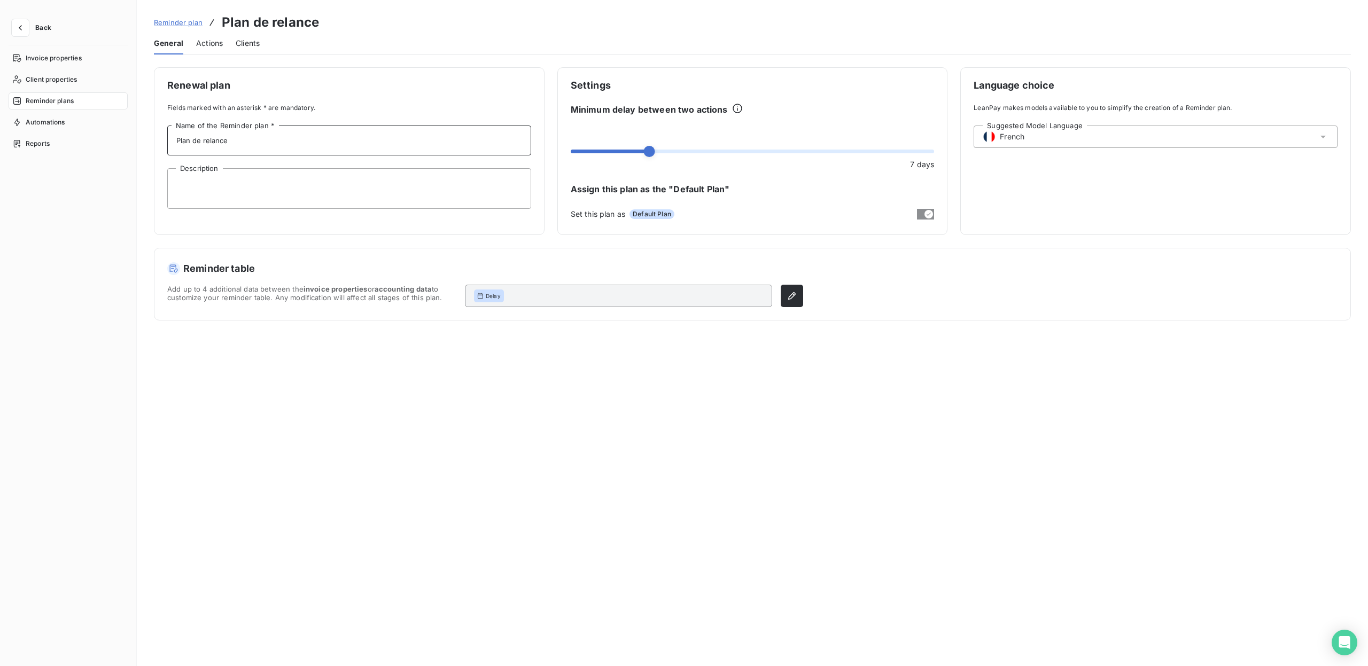
drag, startPoint x: 253, startPoint y: 147, endPoint x: 1, endPoint y: 170, distance: 253.4
click at [1, 172] on div "Back Invoice properties Client properties Reminder plans Automations Reports Re…" at bounding box center [684, 333] width 1368 height 666
type input "Default"
click at [571, 146] on span at bounding box center [576, 151] width 11 height 11
click at [794, 291] on icon "button" at bounding box center [792, 296] width 11 height 11
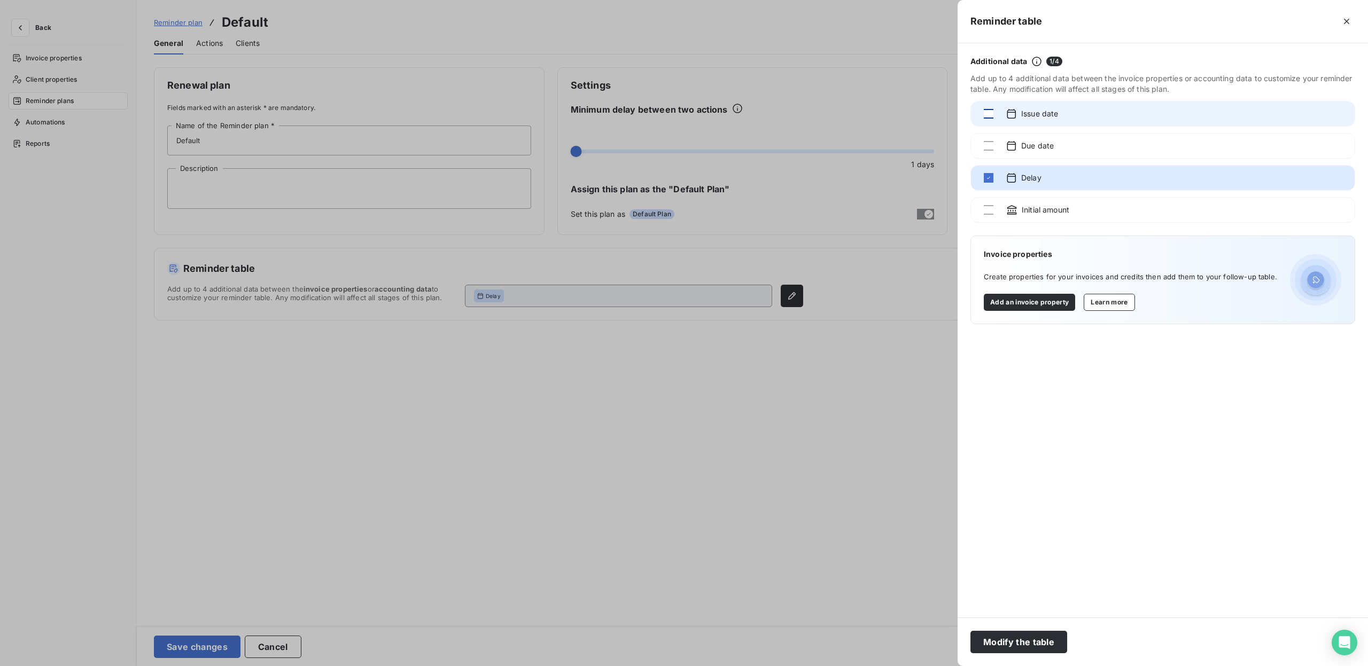
click at [989, 112] on div at bounding box center [989, 114] width 10 height 10
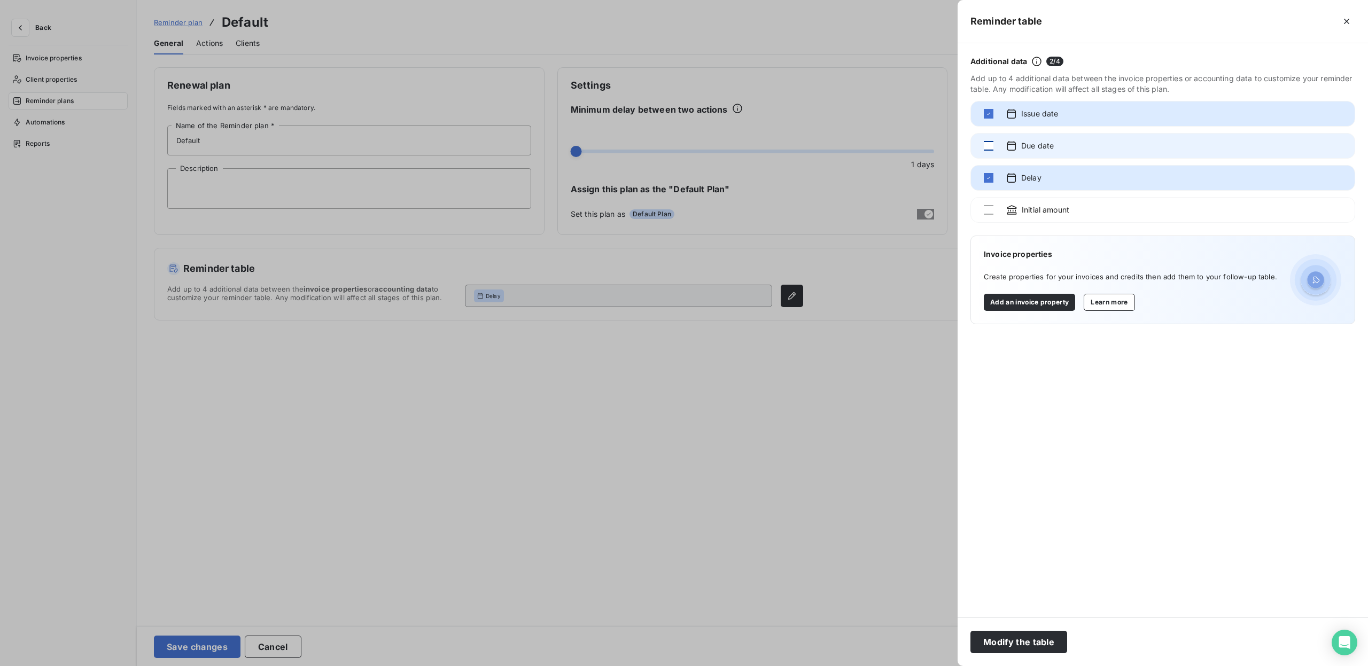
click at [992, 143] on div at bounding box center [989, 146] width 10 height 10
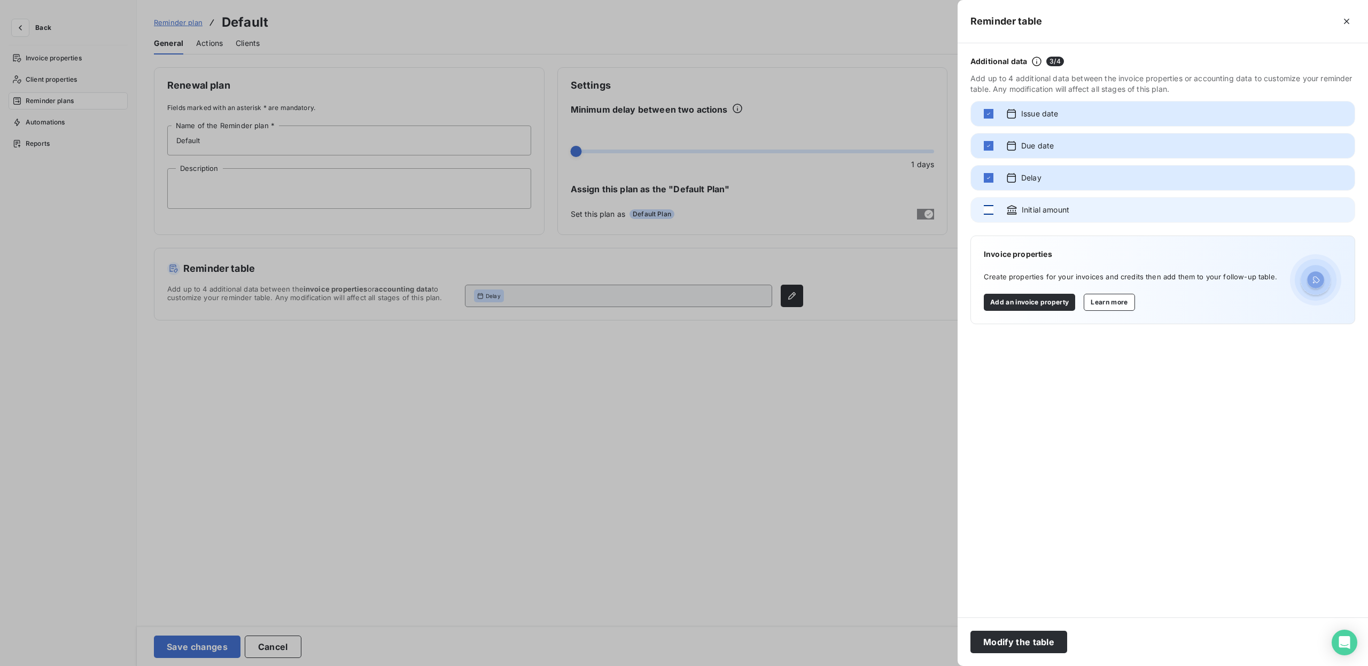
click at [988, 212] on div at bounding box center [989, 210] width 10 height 10
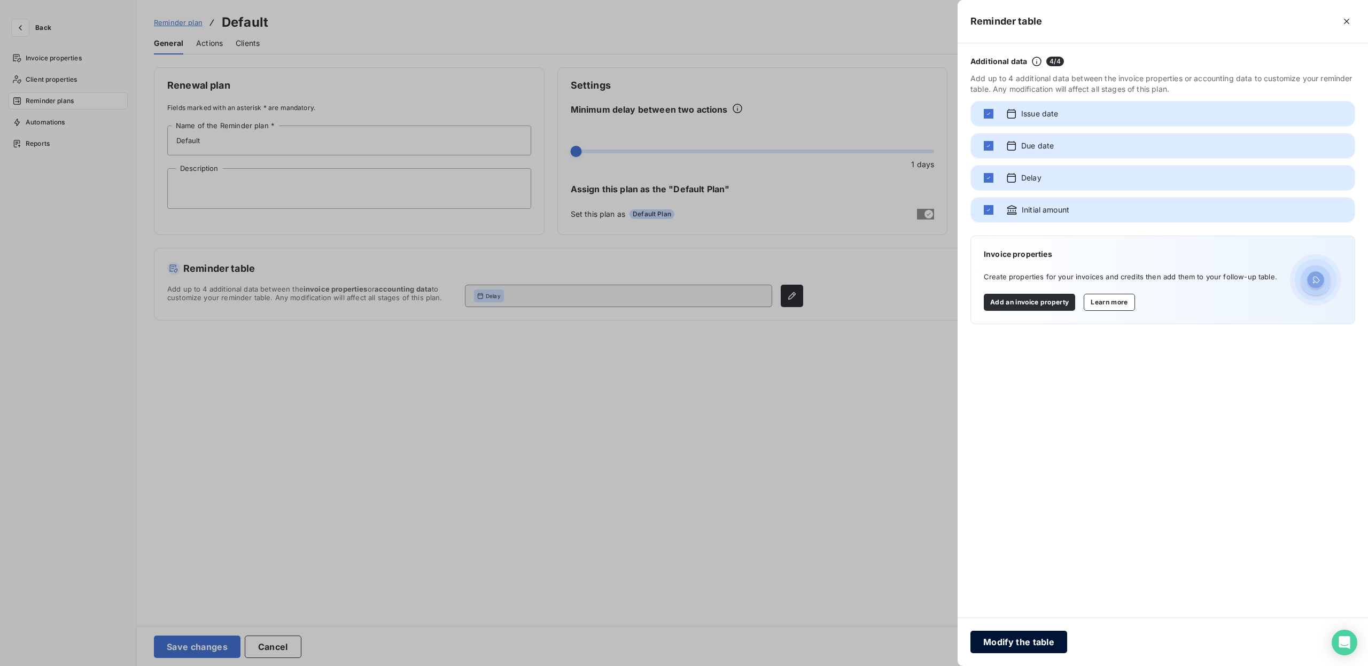
click at [1011, 645] on button "Modify the table" at bounding box center [1019, 642] width 97 height 22
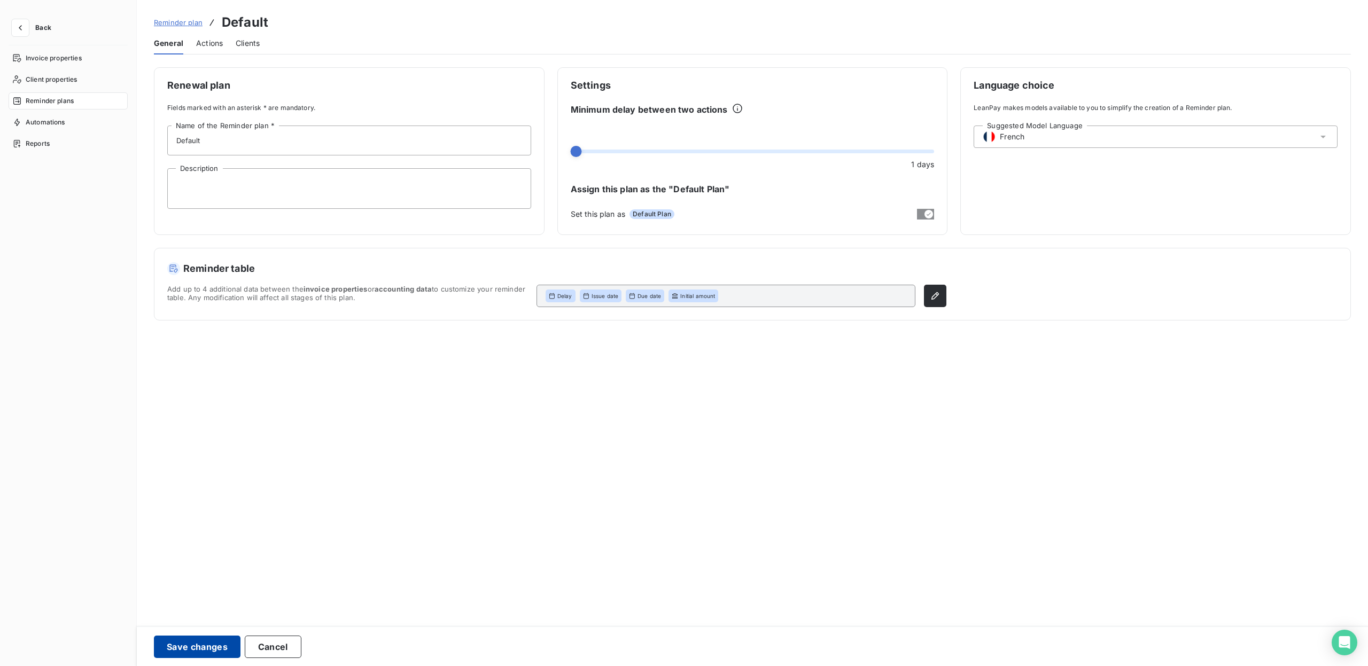
click at [204, 644] on button "Save changes" at bounding box center [197, 647] width 87 height 22
click at [15, 27] on icon "button" at bounding box center [20, 27] width 11 height 11
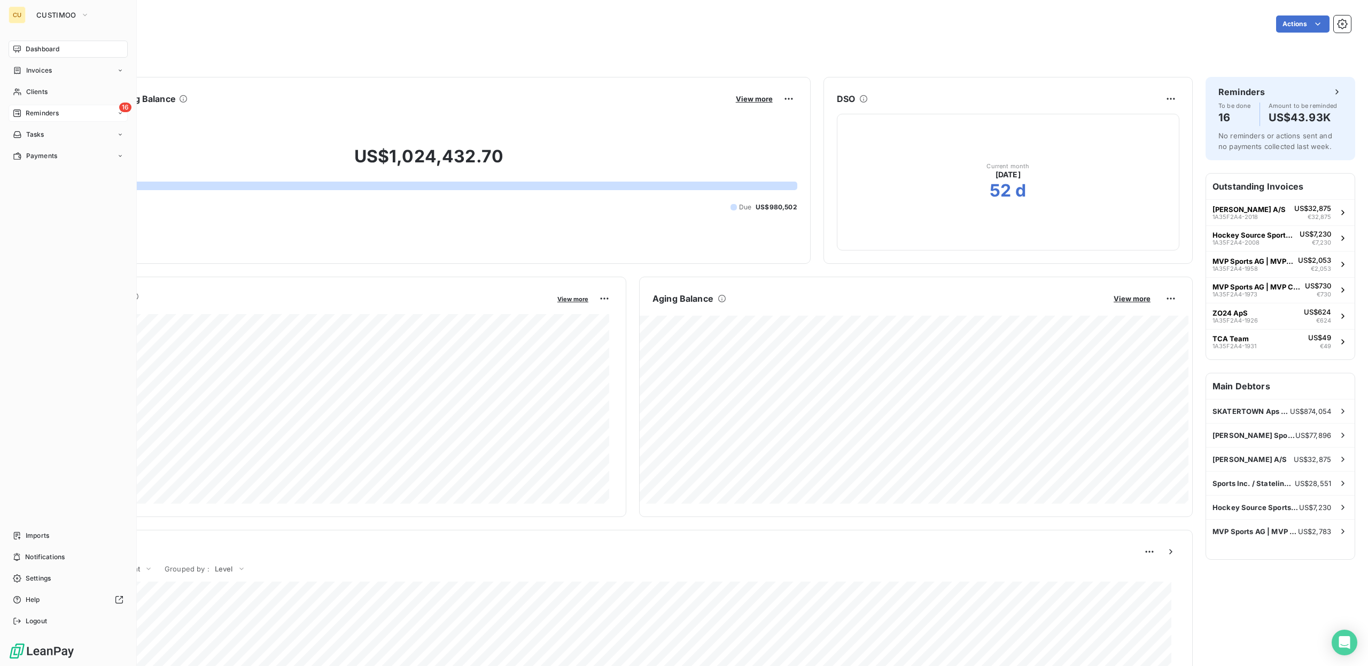
click at [41, 110] on span "Reminders" at bounding box center [42, 113] width 33 height 10
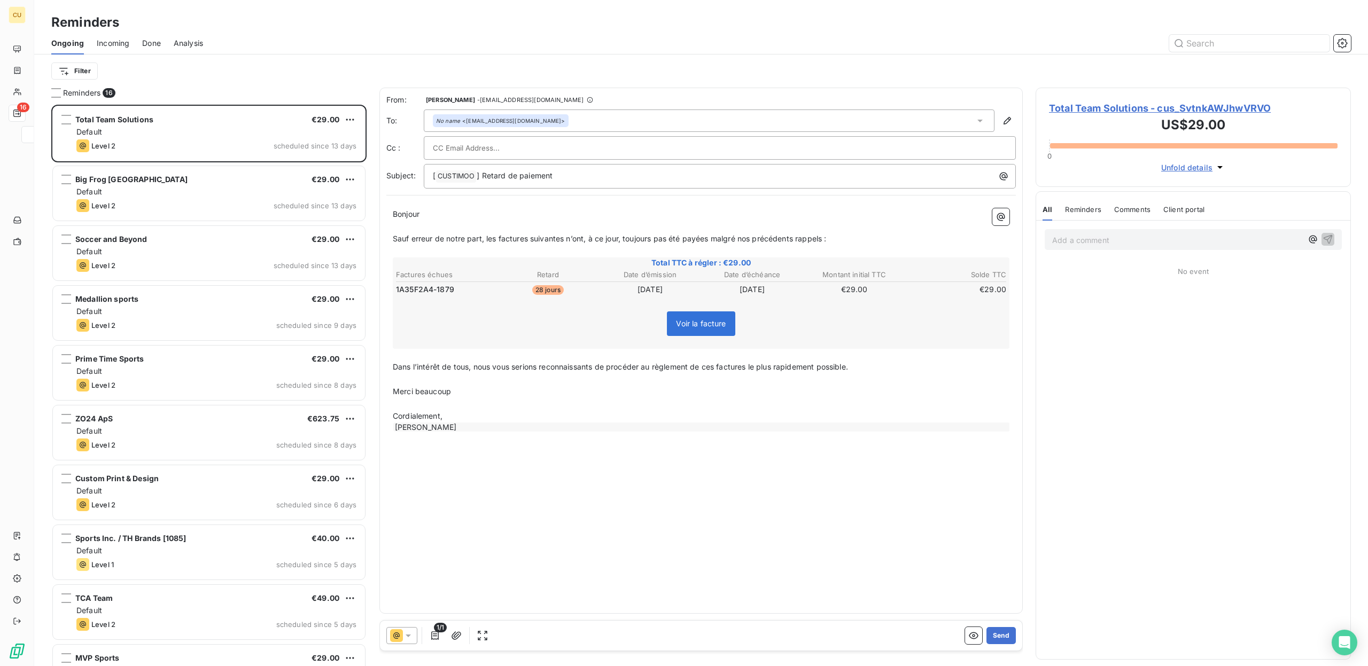
scroll to position [554, 307]
click at [1342, 43] on icon "button" at bounding box center [1342, 43] width 3 height 3
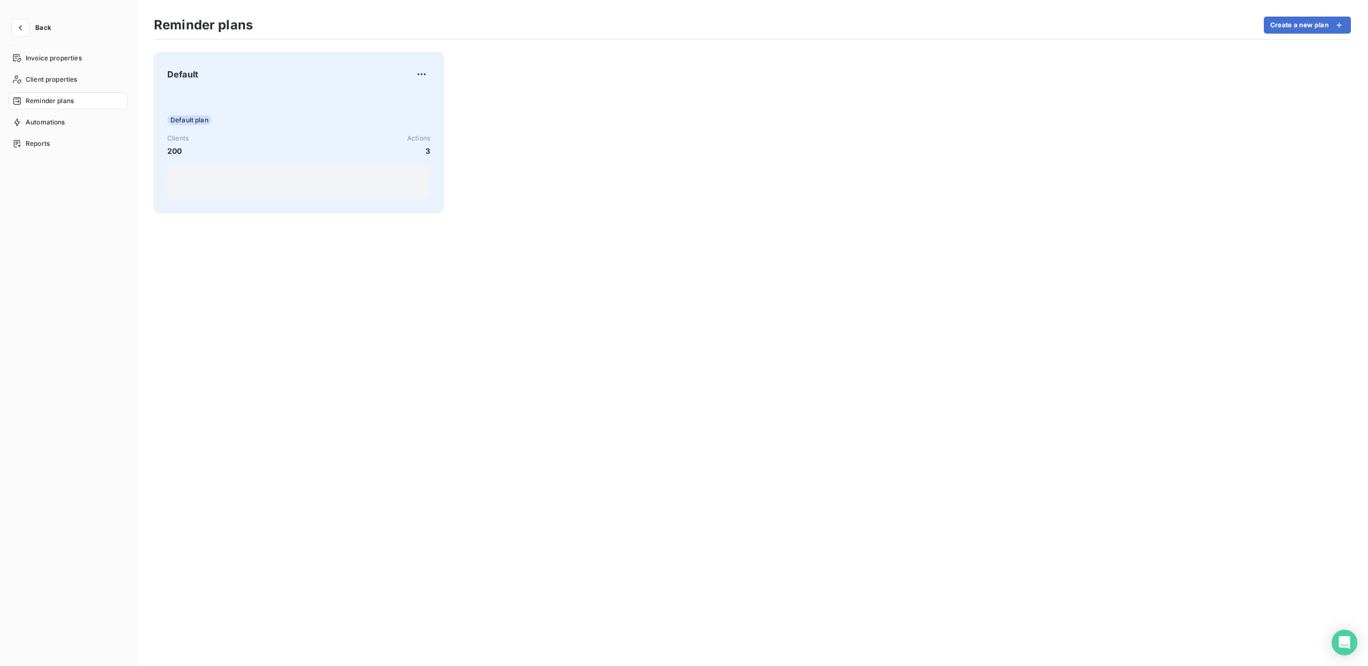
click at [345, 96] on div "Default plan Clients 200 Actions 3" at bounding box center [298, 145] width 263 height 108
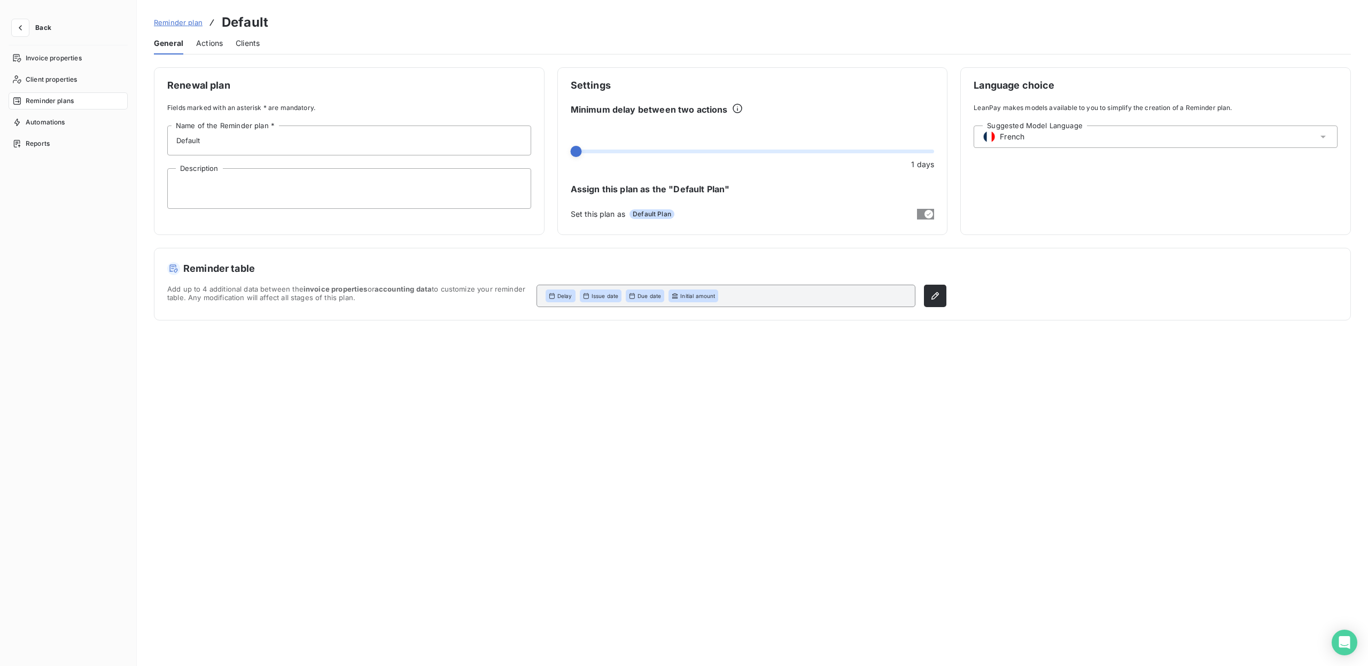
click at [1077, 142] on div "Suggested Model Language French" at bounding box center [1156, 137] width 364 height 22
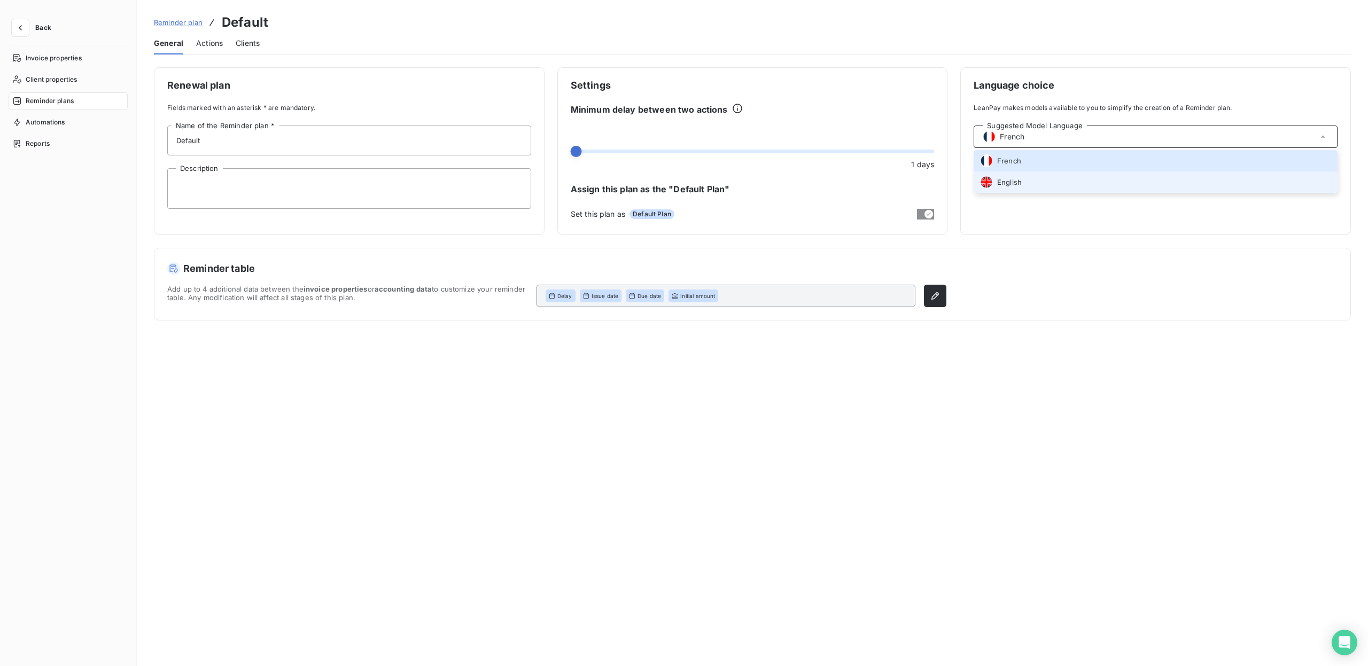
click at [1052, 175] on li "English" at bounding box center [1156, 182] width 364 height 21
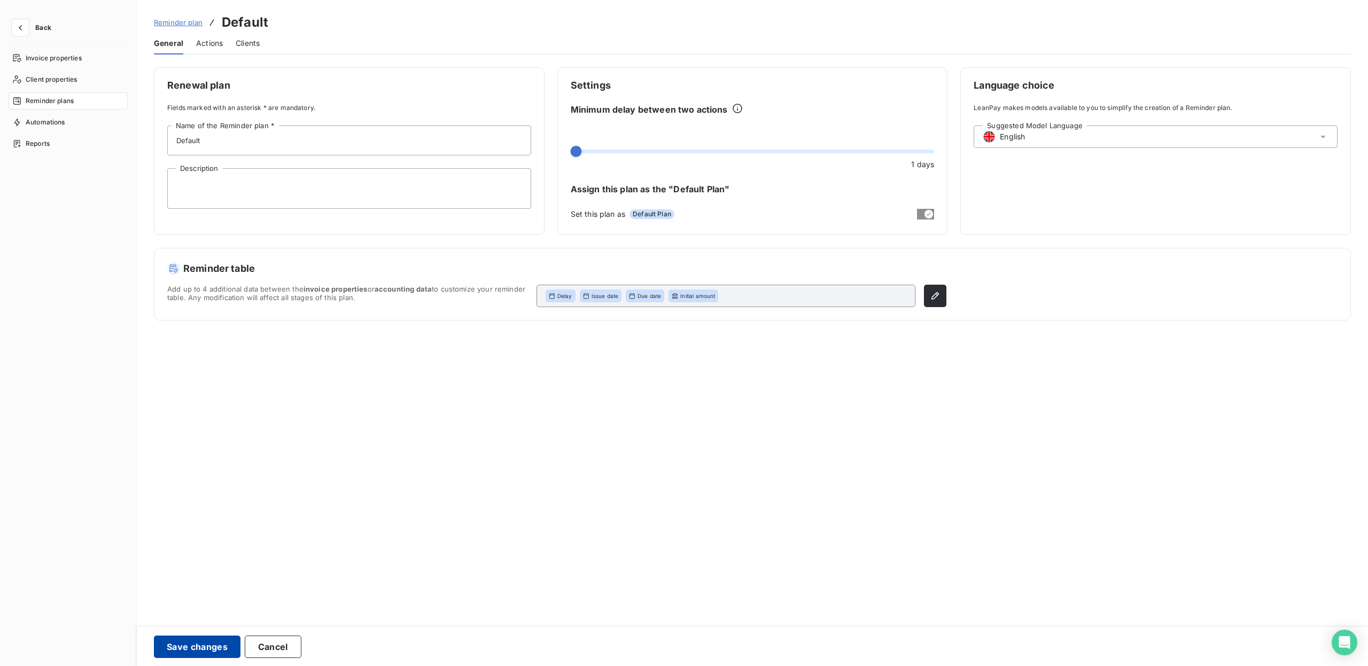
click at [195, 647] on button "Save changes" at bounding box center [197, 647] width 87 height 22
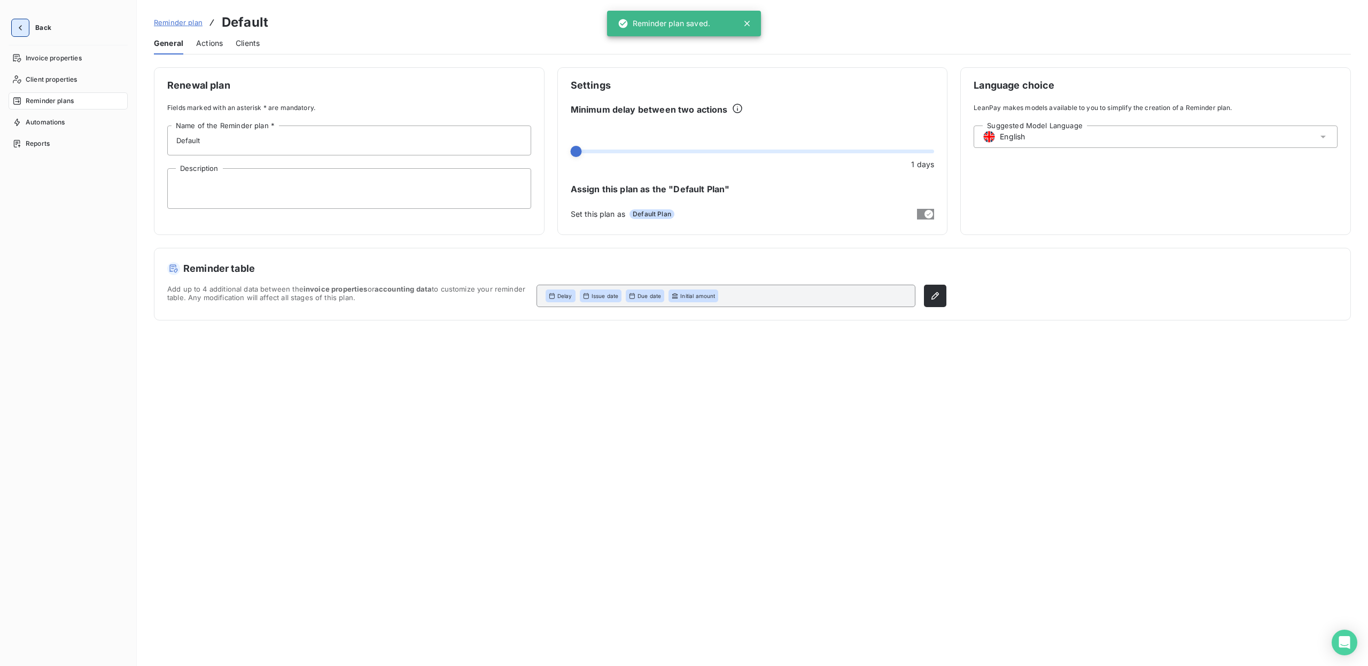
click at [25, 32] on icon "button" at bounding box center [20, 27] width 11 height 11
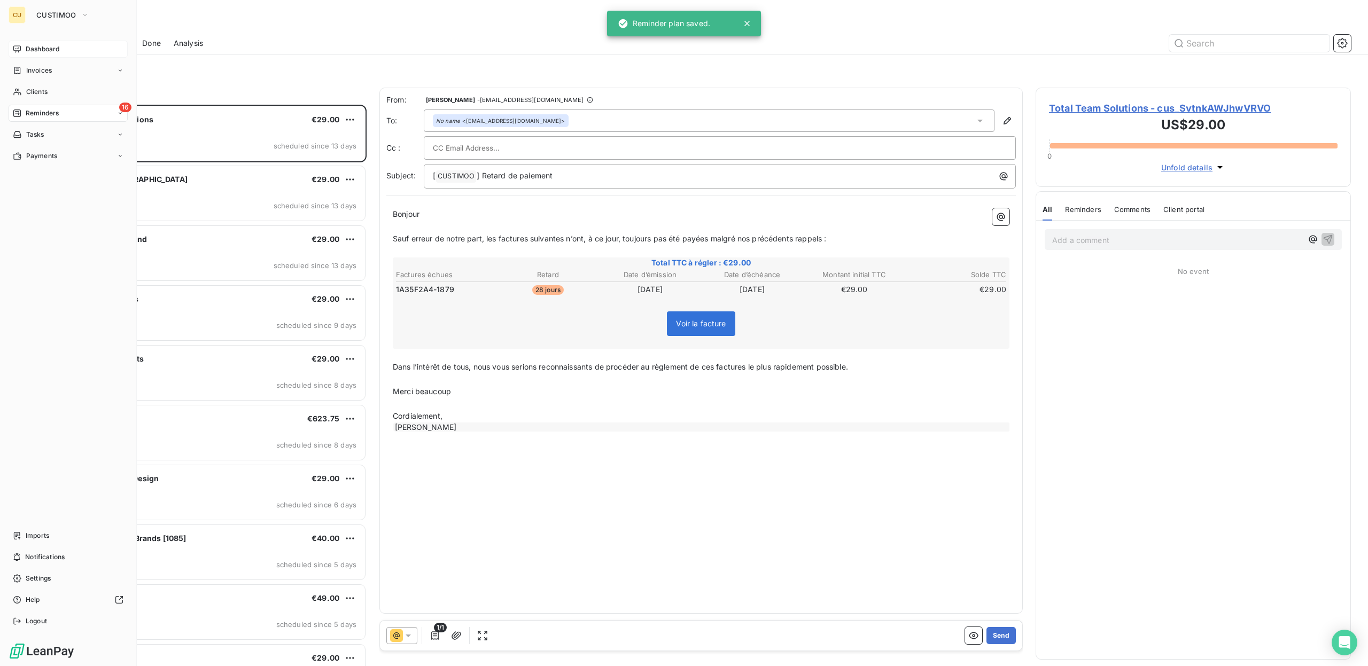
scroll to position [554, 307]
click at [42, 112] on span "Reminders" at bounding box center [42, 113] width 33 height 10
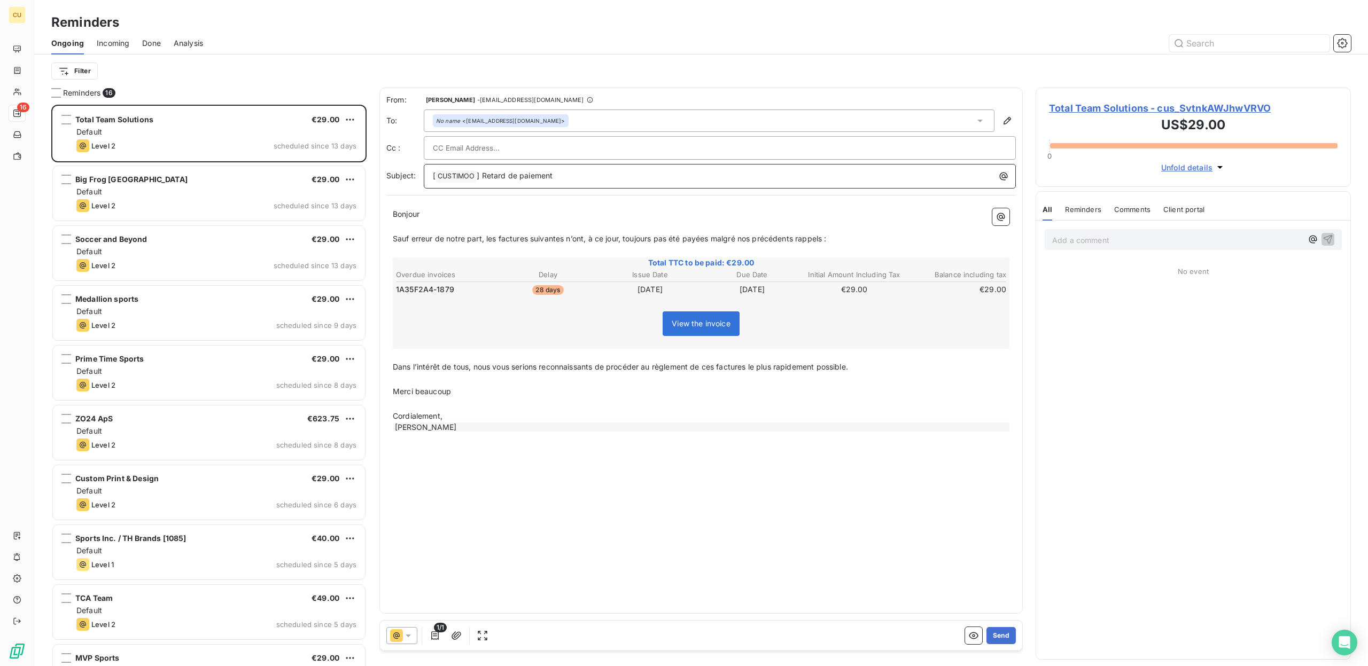
click at [804, 182] on p "[ CUSTIMOO ﻿ ] Retard de paiement" at bounding box center [722, 176] width 579 height 13
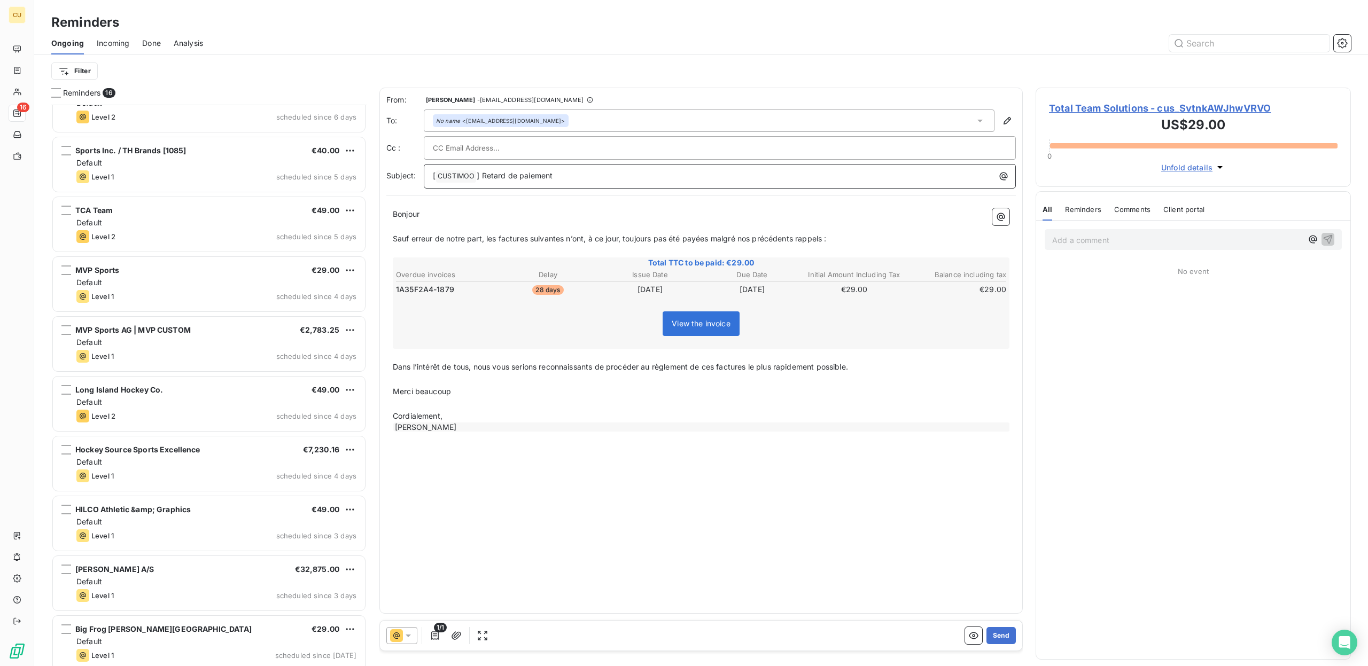
scroll to position [397, 0]
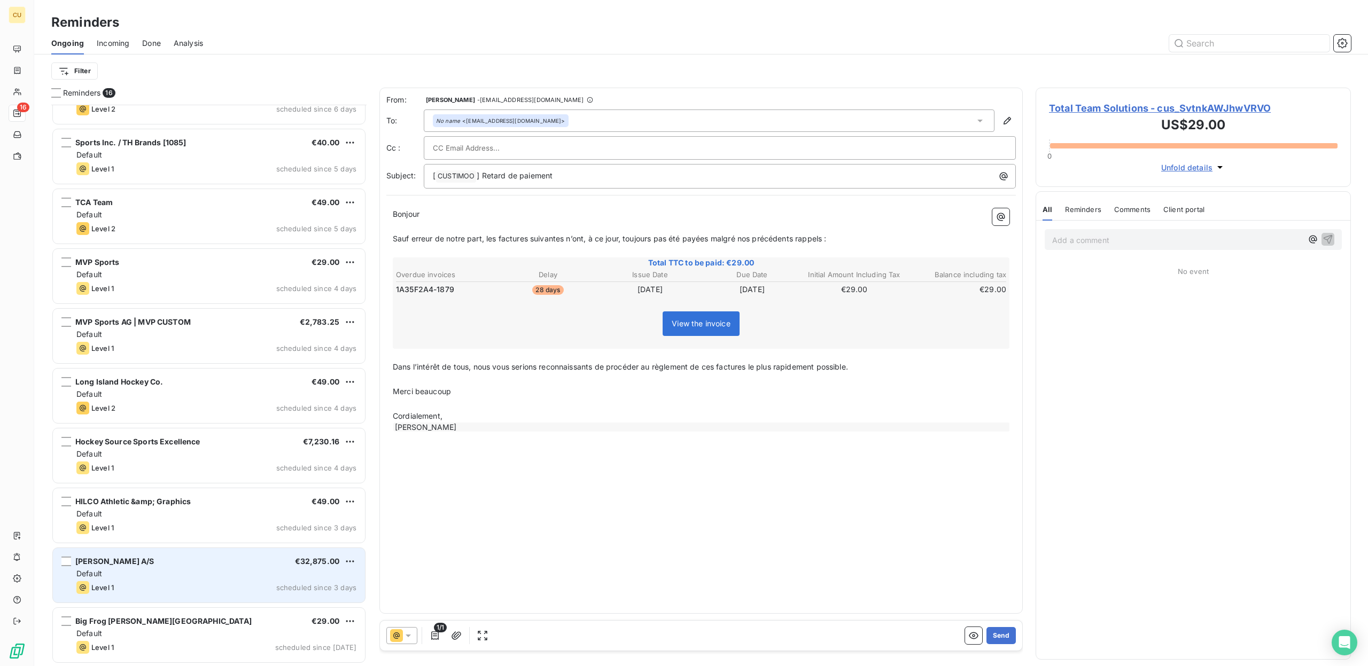
click at [234, 592] on div "Level 1 scheduled since 3 days" at bounding box center [216, 587] width 280 height 13
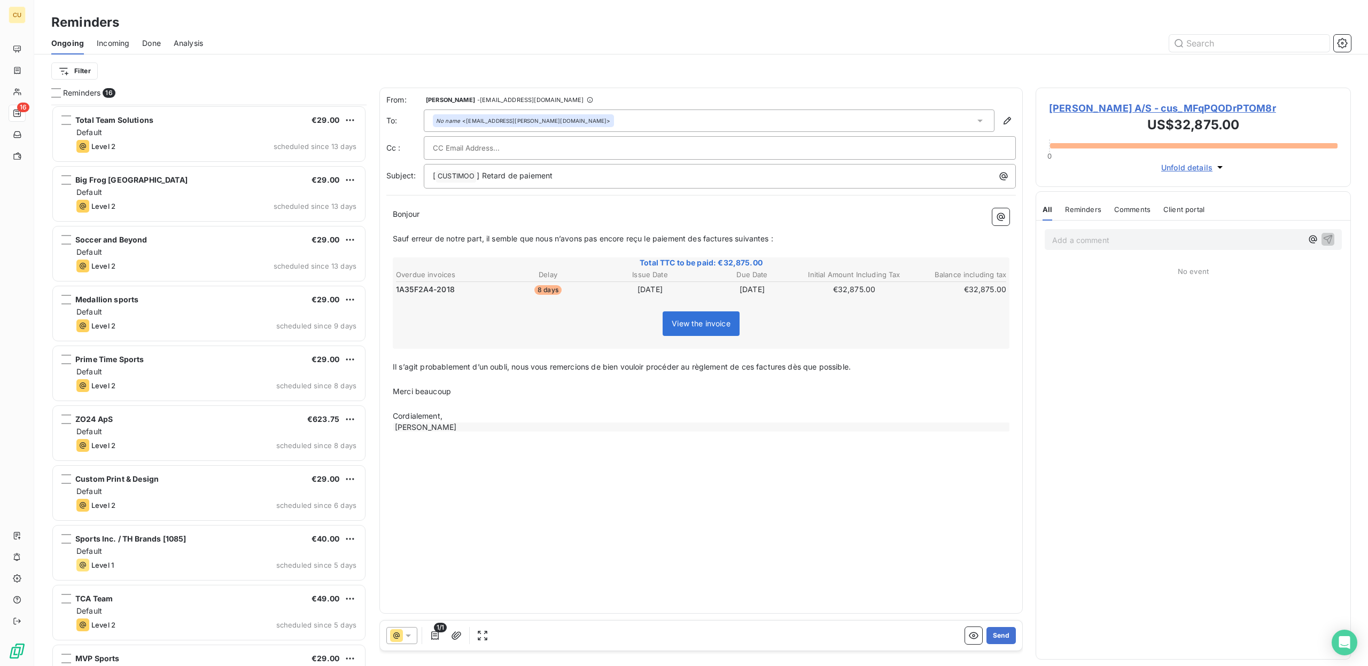
scroll to position [397, 0]
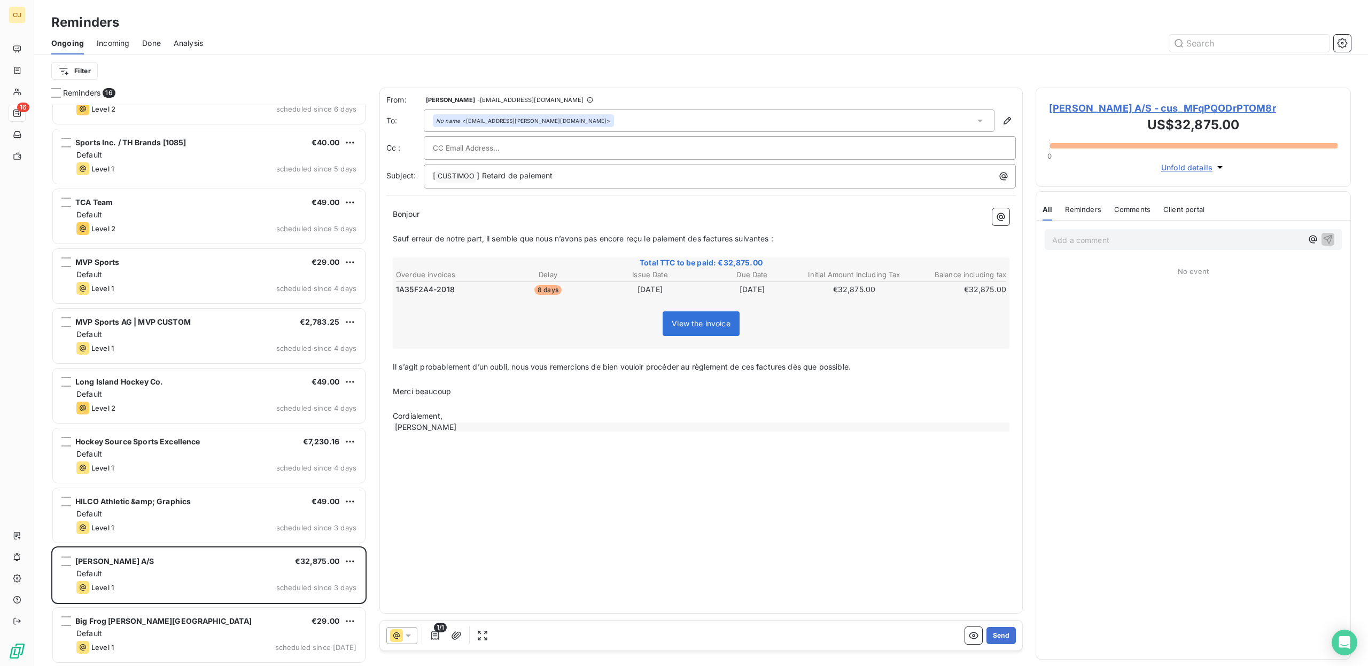
click at [149, 44] on span "Done" at bounding box center [151, 43] width 19 height 11
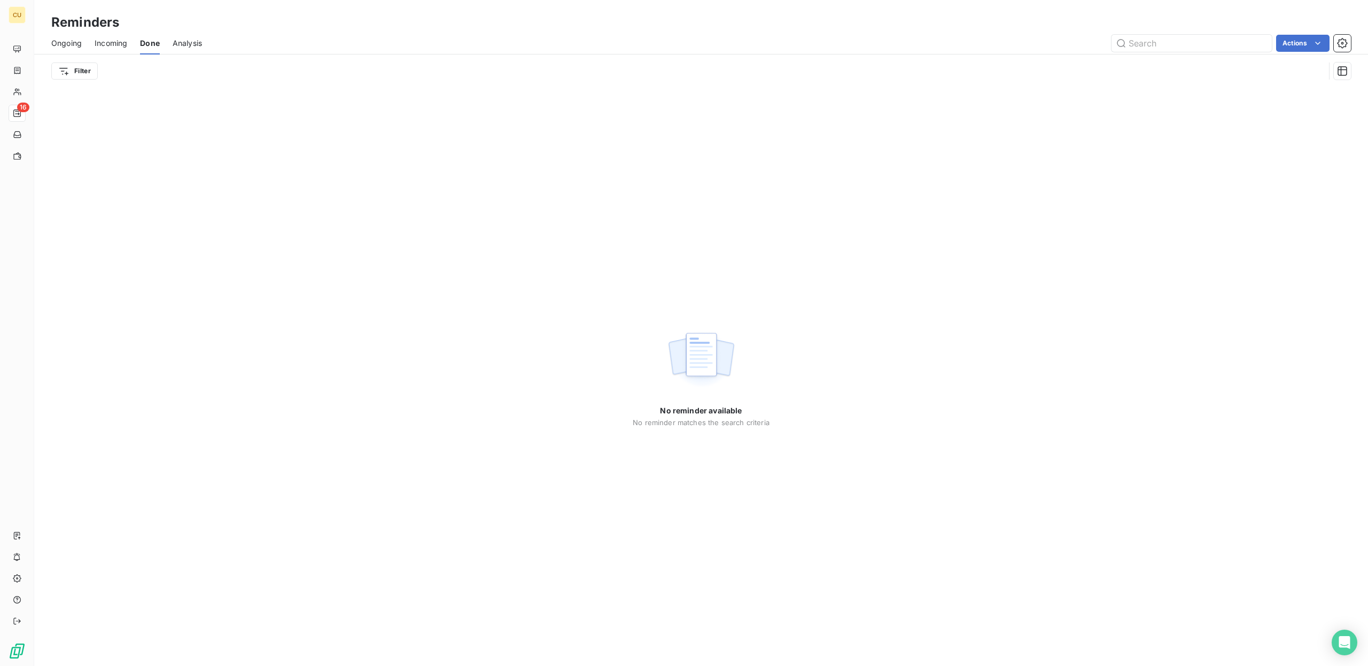
click at [102, 46] on span "Incoming" at bounding box center [111, 43] width 33 height 11
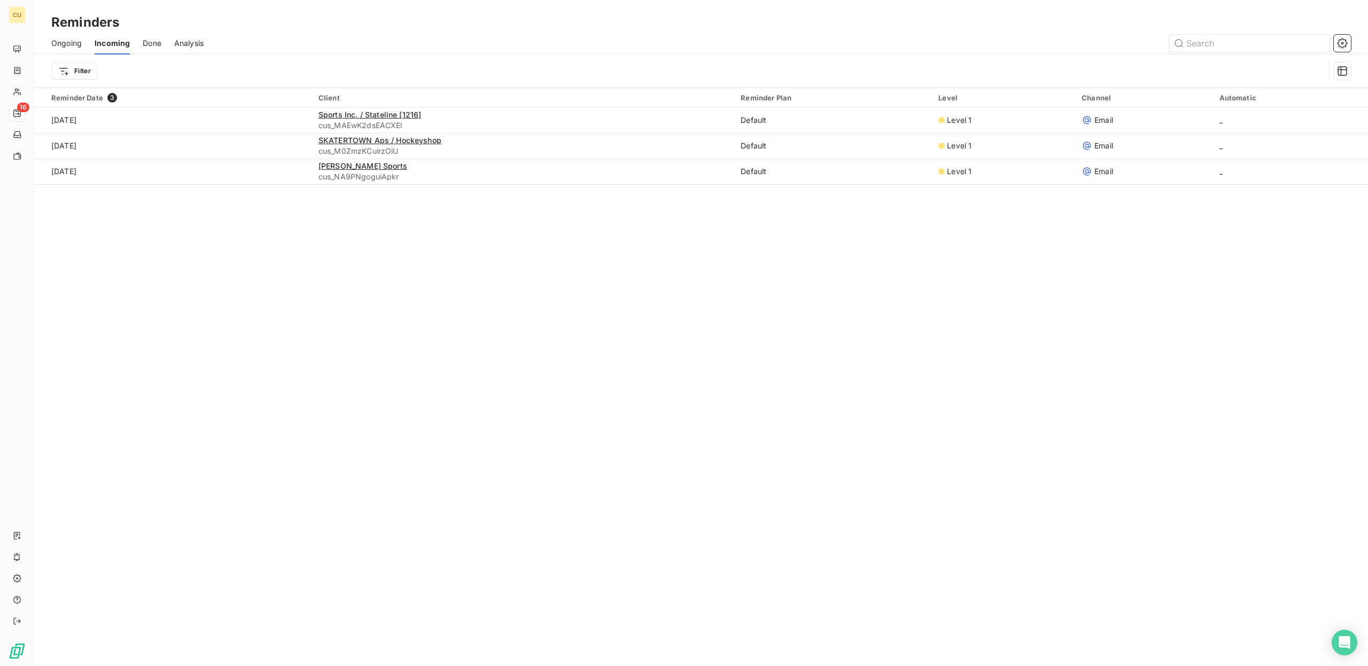
click at [63, 44] on span "Ongoing" at bounding box center [66, 43] width 30 height 11
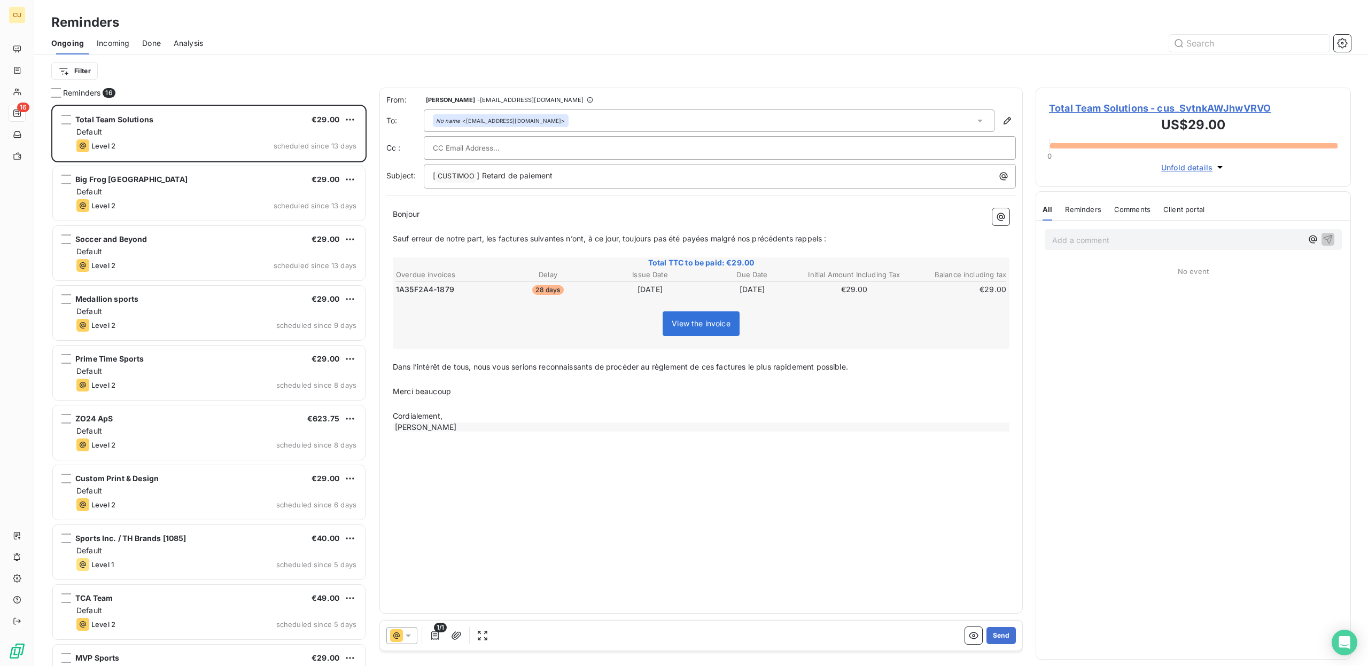
scroll to position [554, 307]
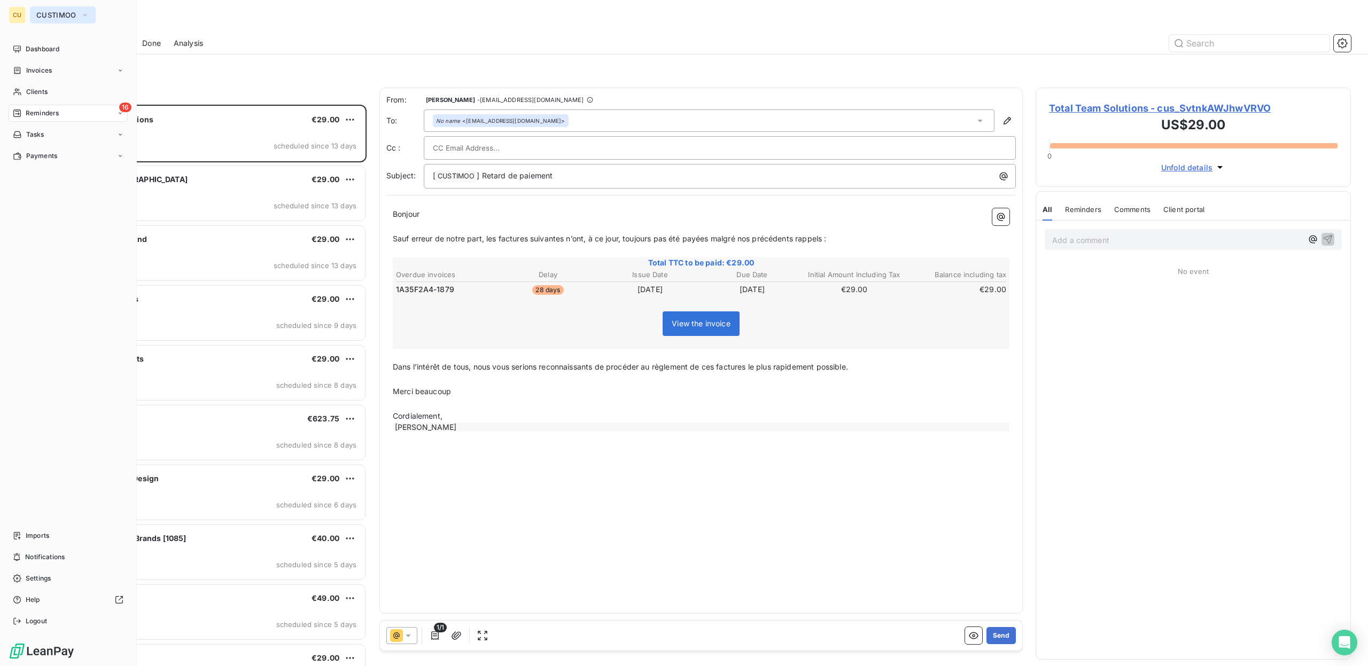
click at [49, 12] on span "CUSTIMOO" at bounding box center [56, 15] width 40 height 9
click at [85, 88] on li "CC CUSTIMOO CANADA" at bounding box center [102, 95] width 144 height 26
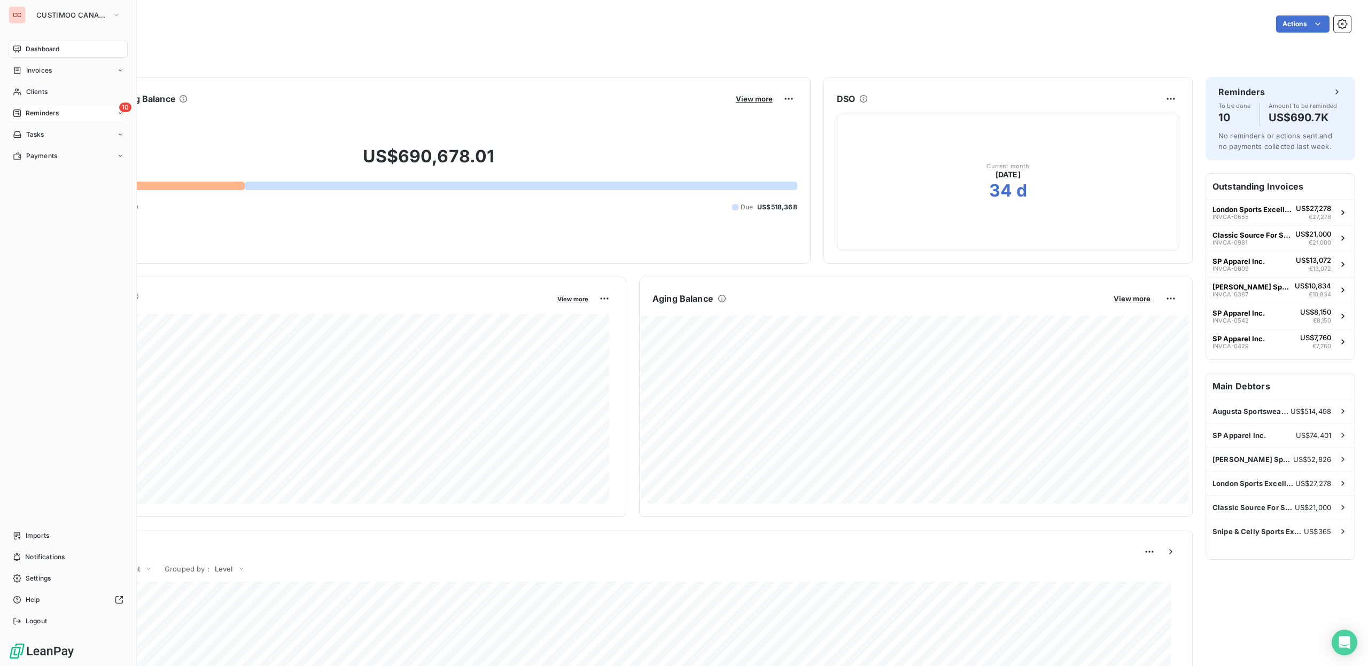
click at [41, 113] on span "Reminders" at bounding box center [42, 113] width 33 height 10
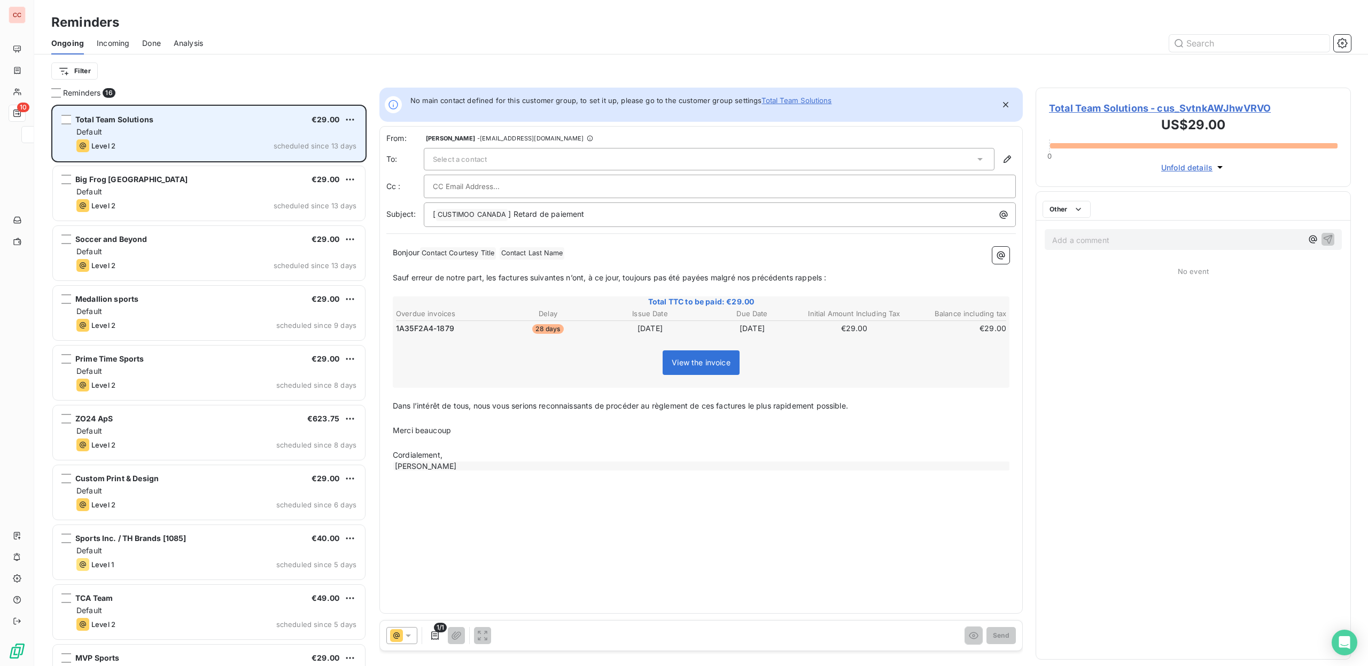
scroll to position [554, 307]
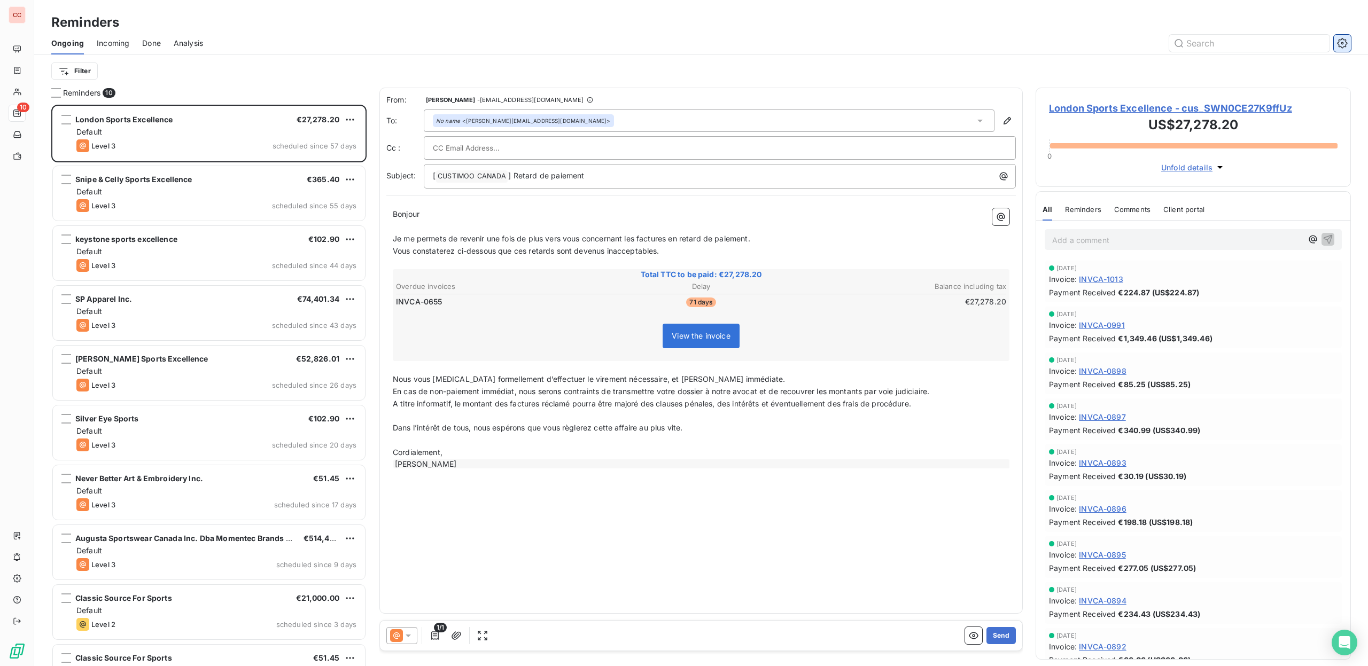
click at [1342, 43] on icon "button" at bounding box center [1342, 43] width 3 height 3
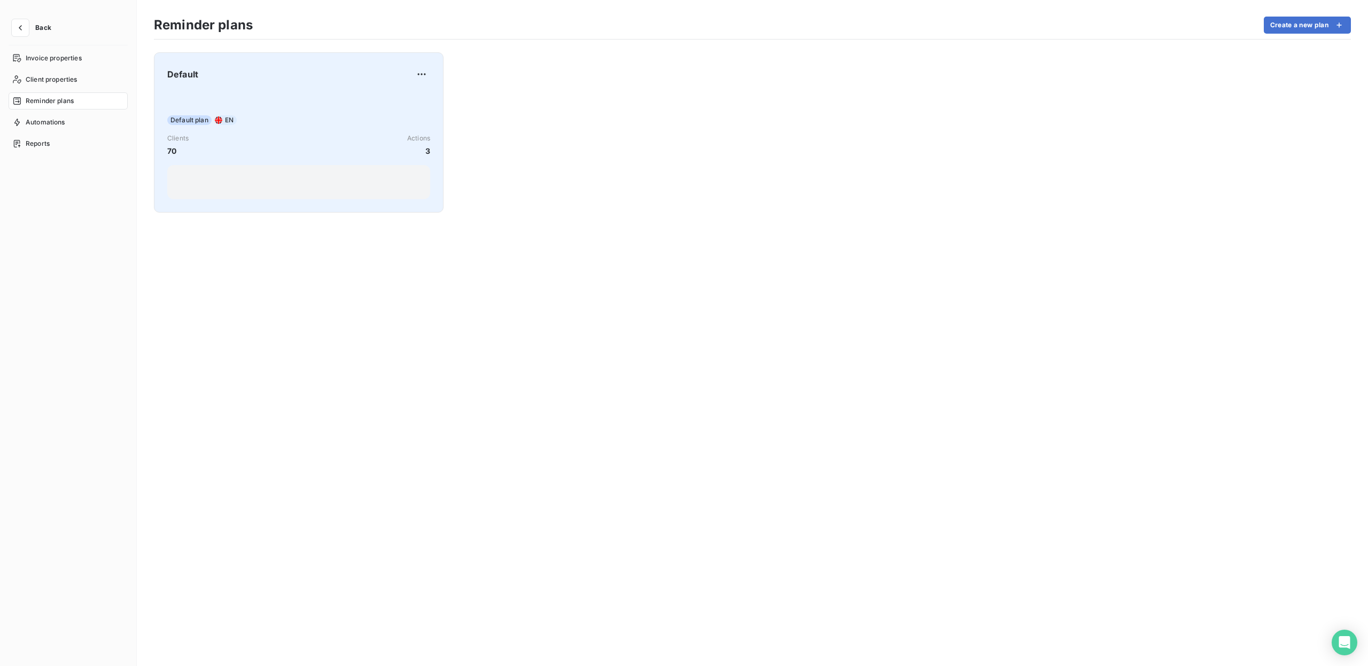
click at [342, 73] on div "Default" at bounding box center [298, 74] width 263 height 17
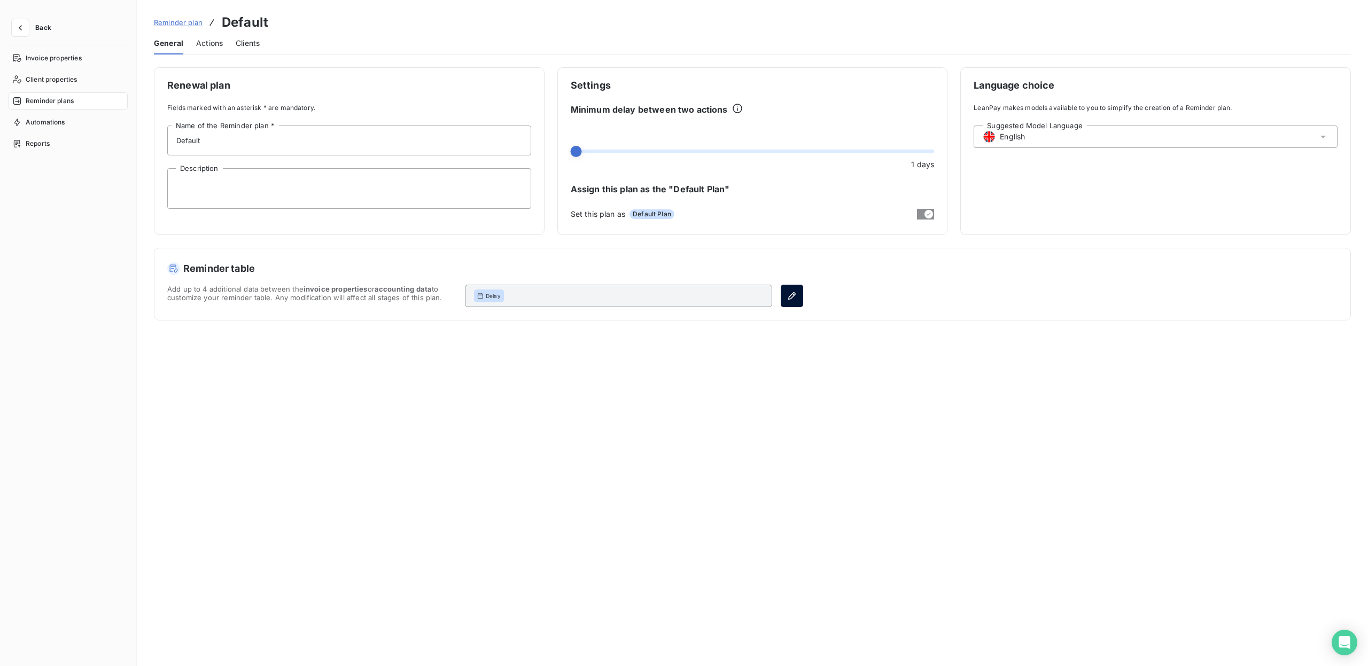
click at [794, 291] on icon "button" at bounding box center [792, 296] width 11 height 11
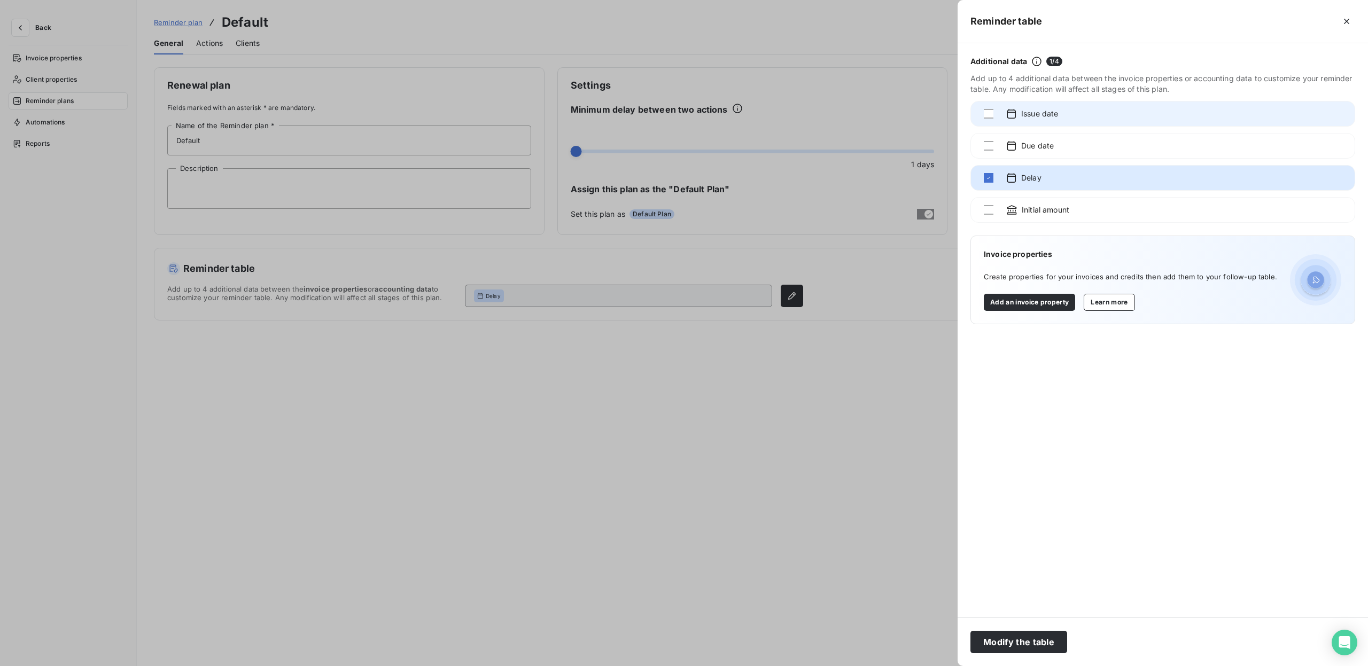
click at [994, 111] on div "Issue date" at bounding box center [1163, 114] width 385 height 26
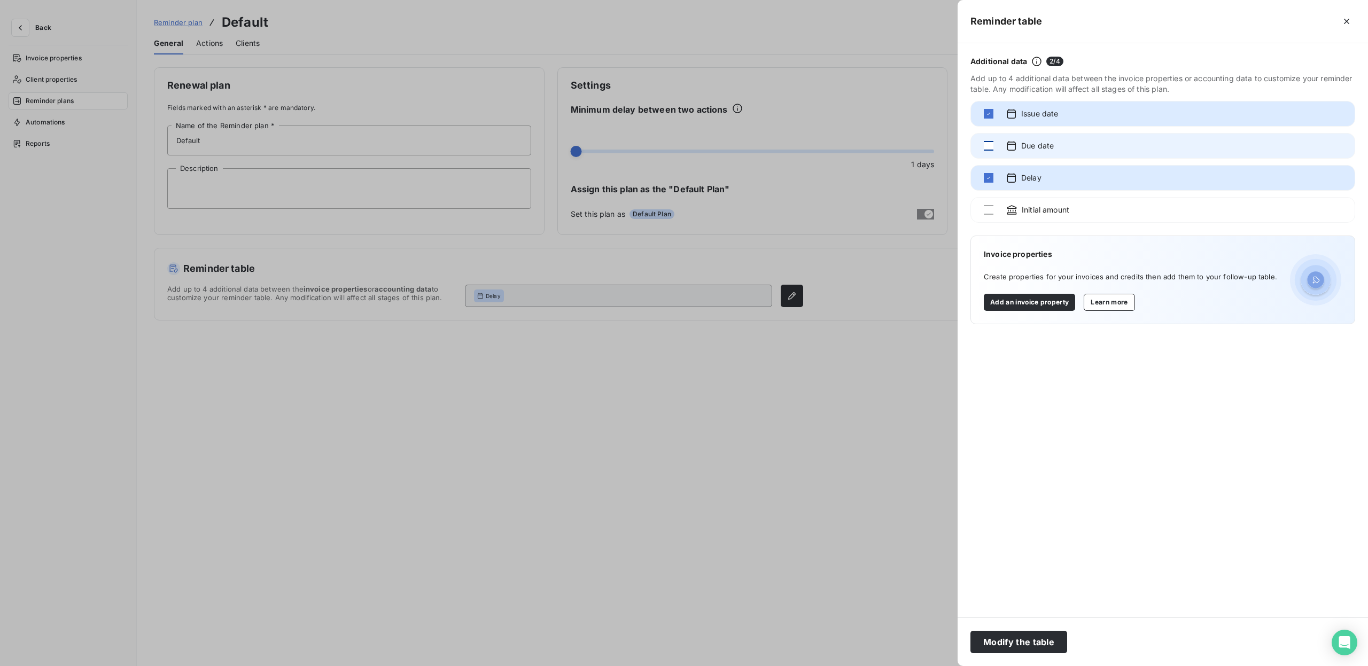
click at [986, 145] on div at bounding box center [989, 146] width 10 height 10
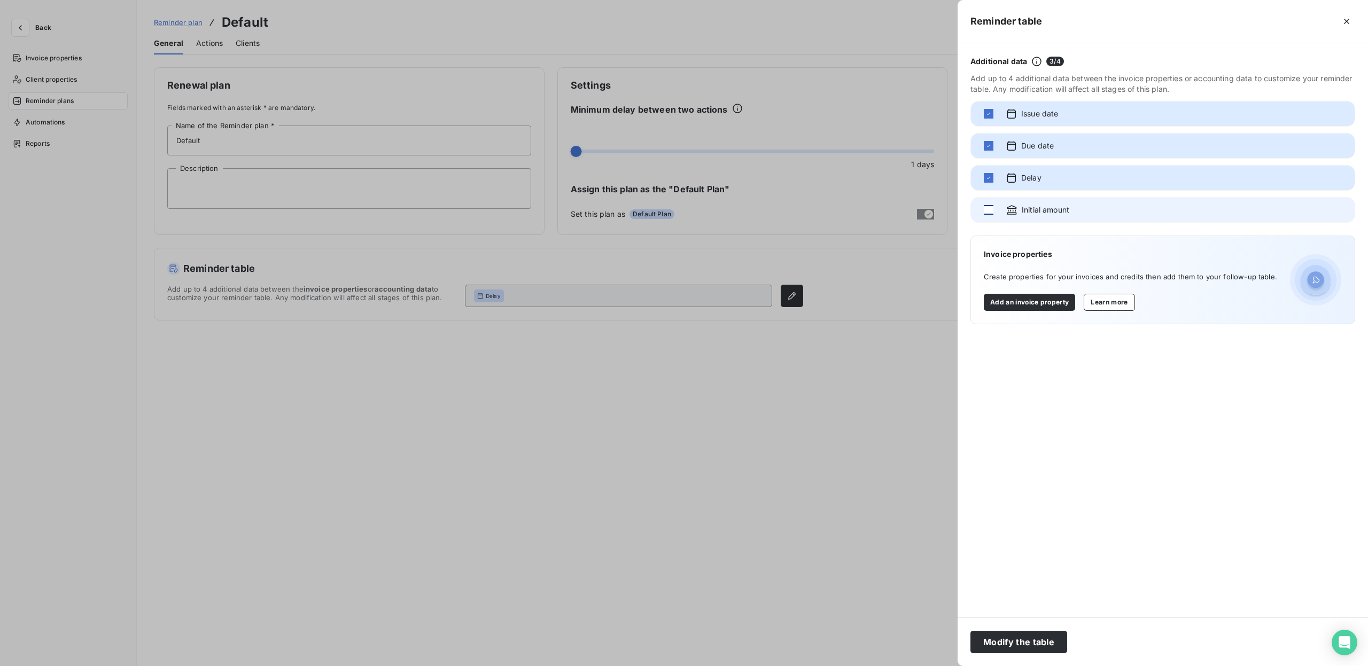
click at [988, 212] on div at bounding box center [989, 210] width 10 height 10
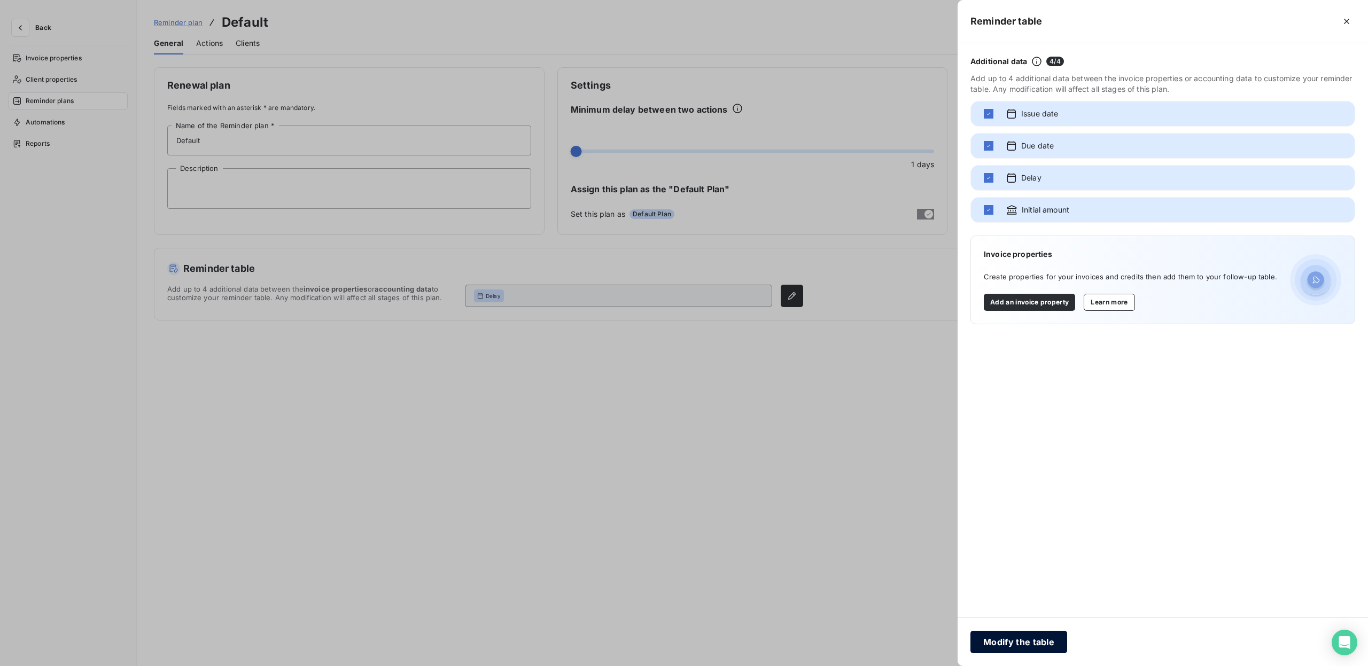
click at [1045, 640] on button "Modify the table" at bounding box center [1019, 642] width 97 height 22
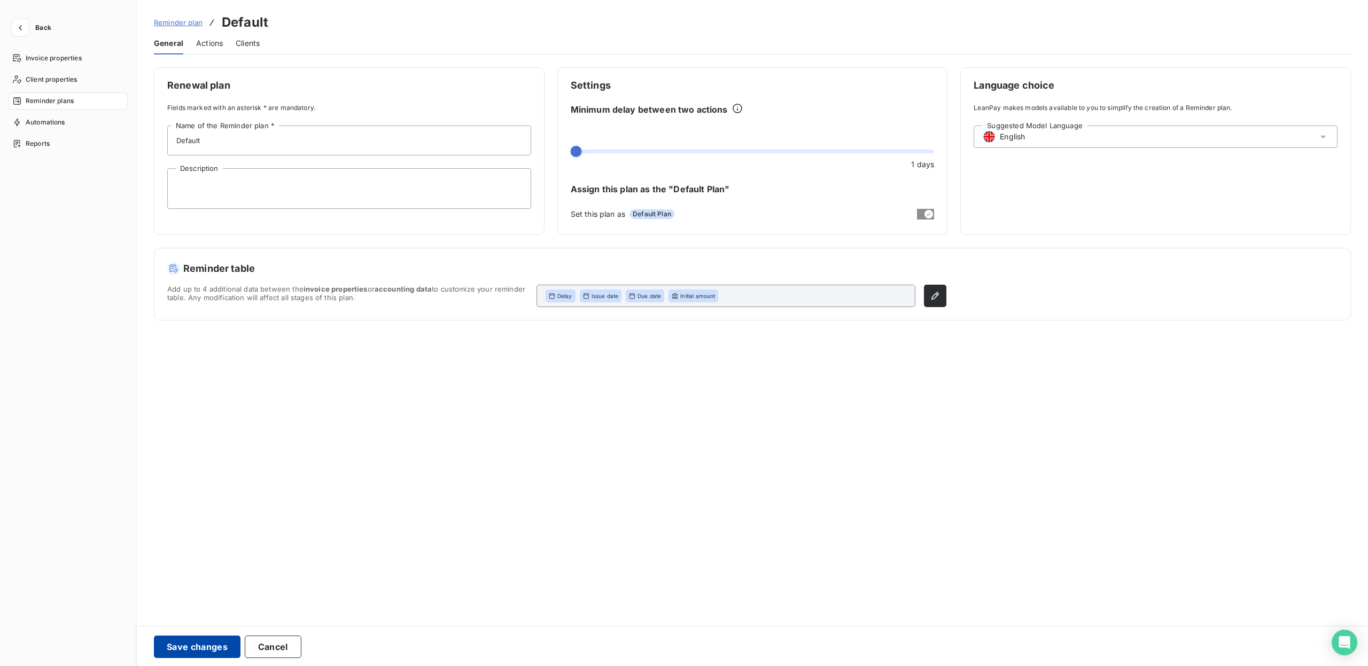
click at [196, 655] on button "Save changes" at bounding box center [197, 647] width 87 height 22
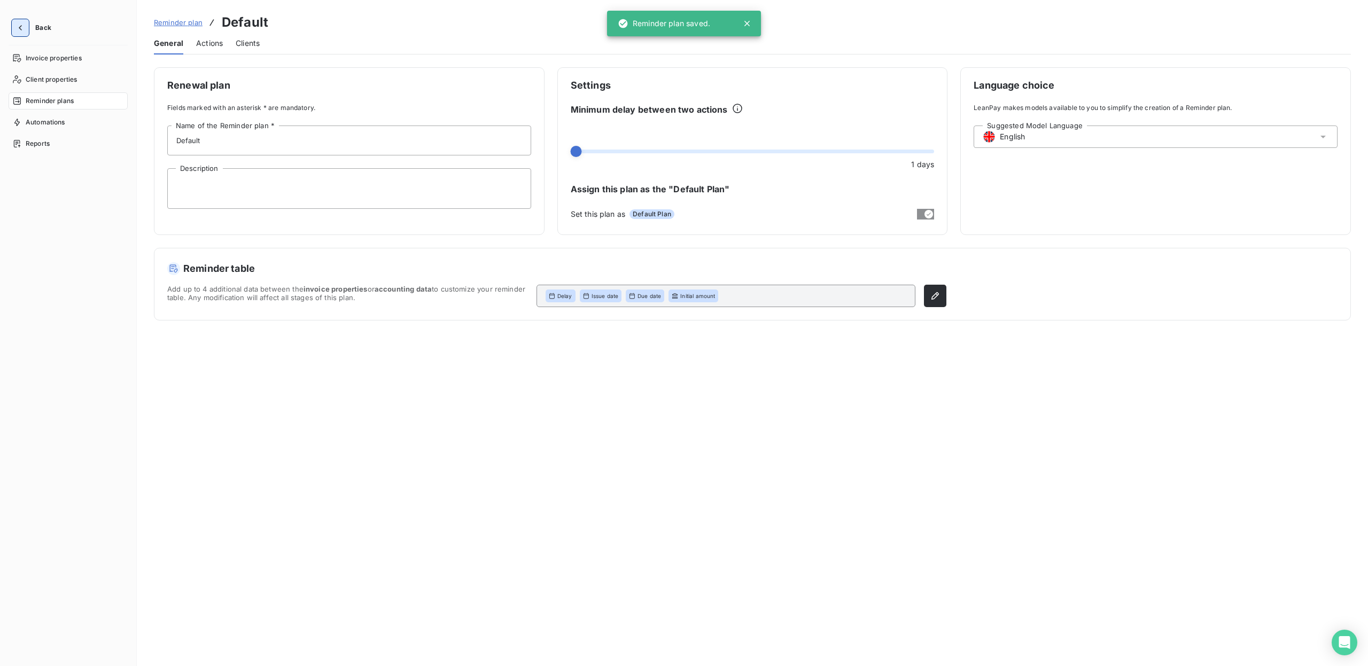
click at [24, 21] on button "button" at bounding box center [20, 27] width 17 height 17
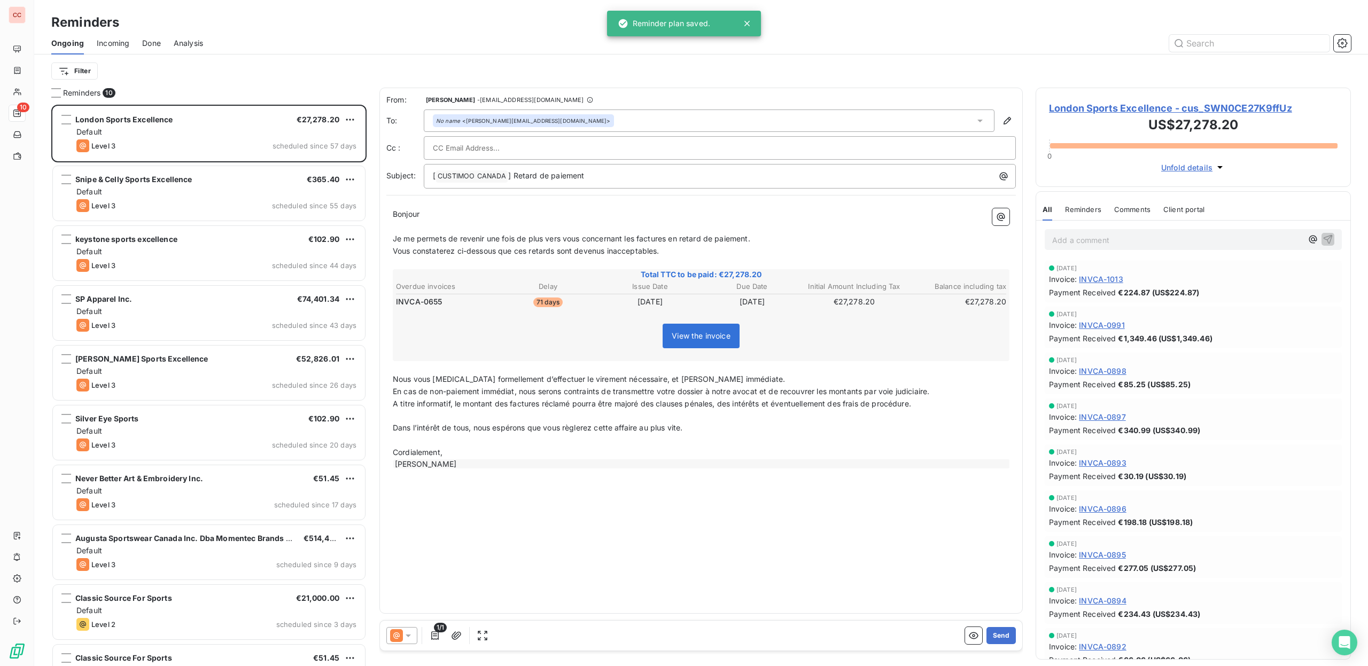
scroll to position [554, 307]
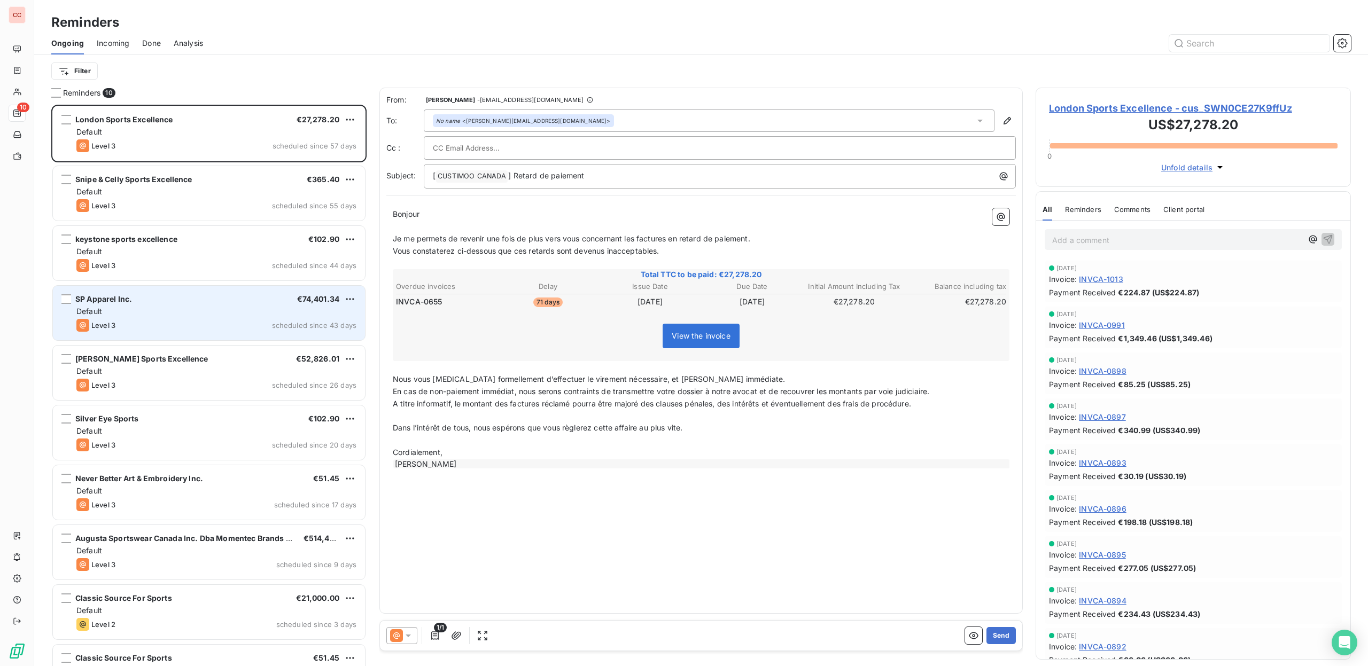
click at [197, 313] on div "Default" at bounding box center [216, 311] width 280 height 11
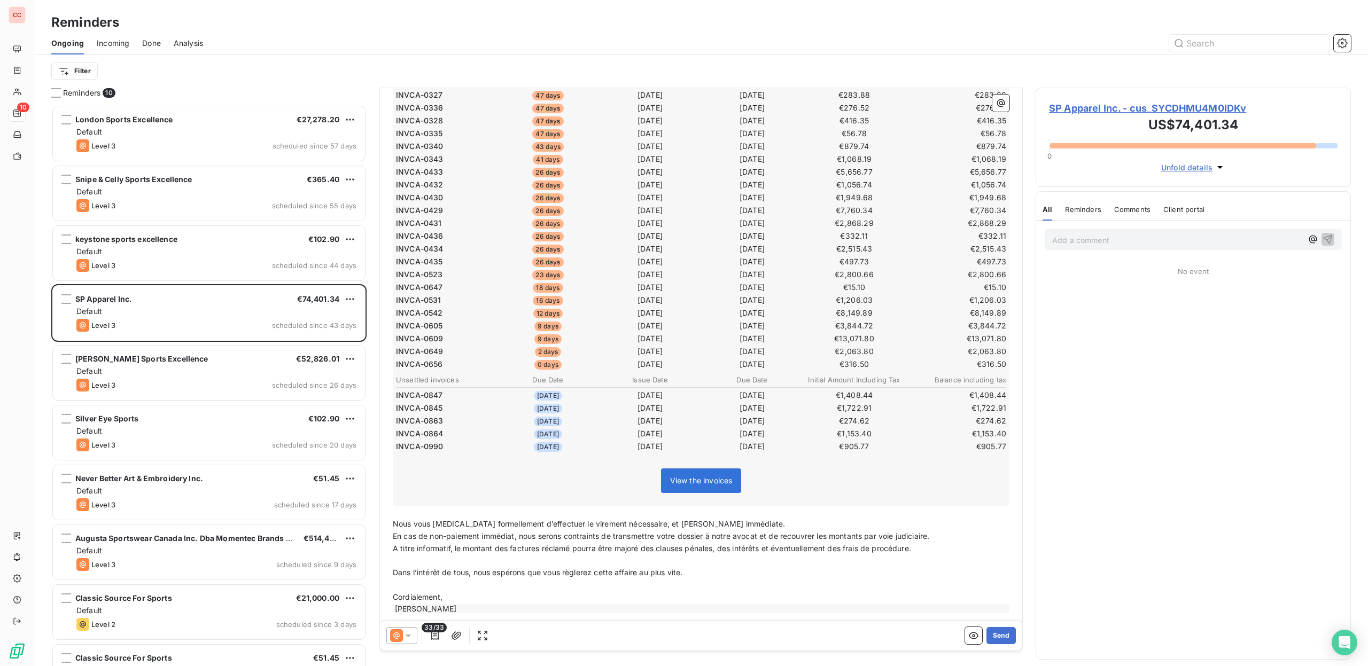
scroll to position [298, 0]
